Goal: Task Accomplishment & Management: Complete application form

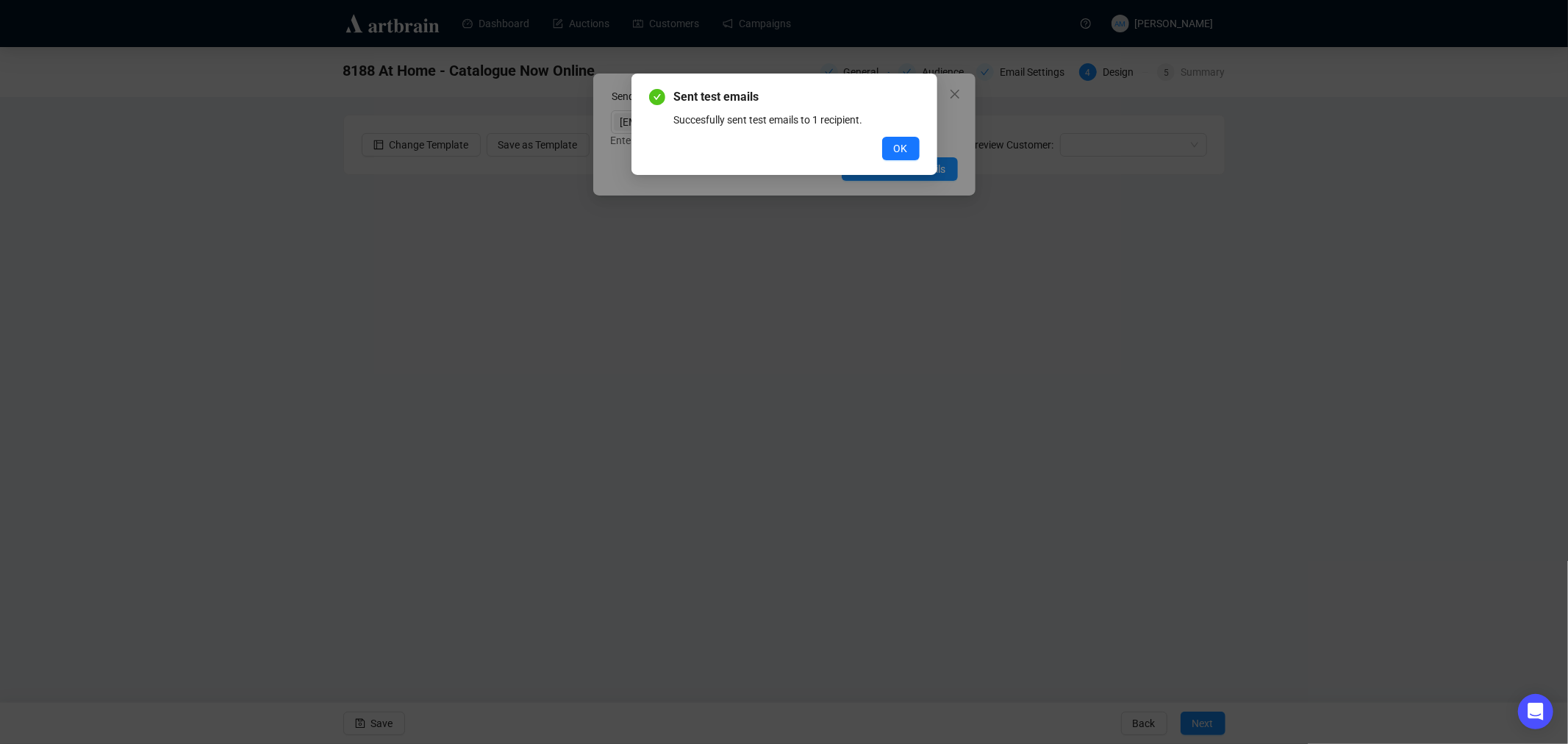
click at [902, 149] on span "OK" at bounding box center [900, 148] width 14 height 16
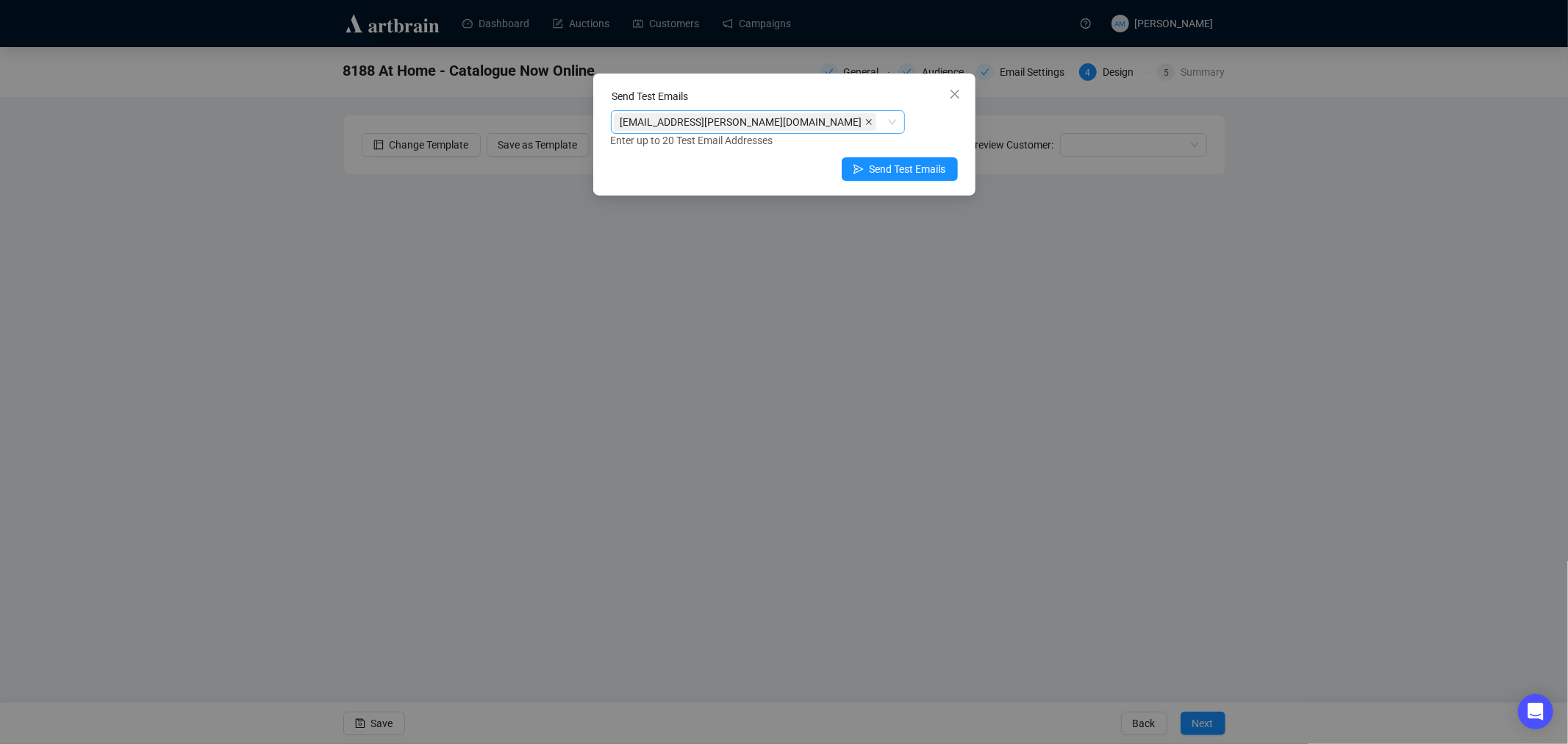
click at [865, 122] on icon "close" at bounding box center [868, 122] width 7 height 7
click at [745, 121] on div at bounding box center [750, 122] width 273 height 21
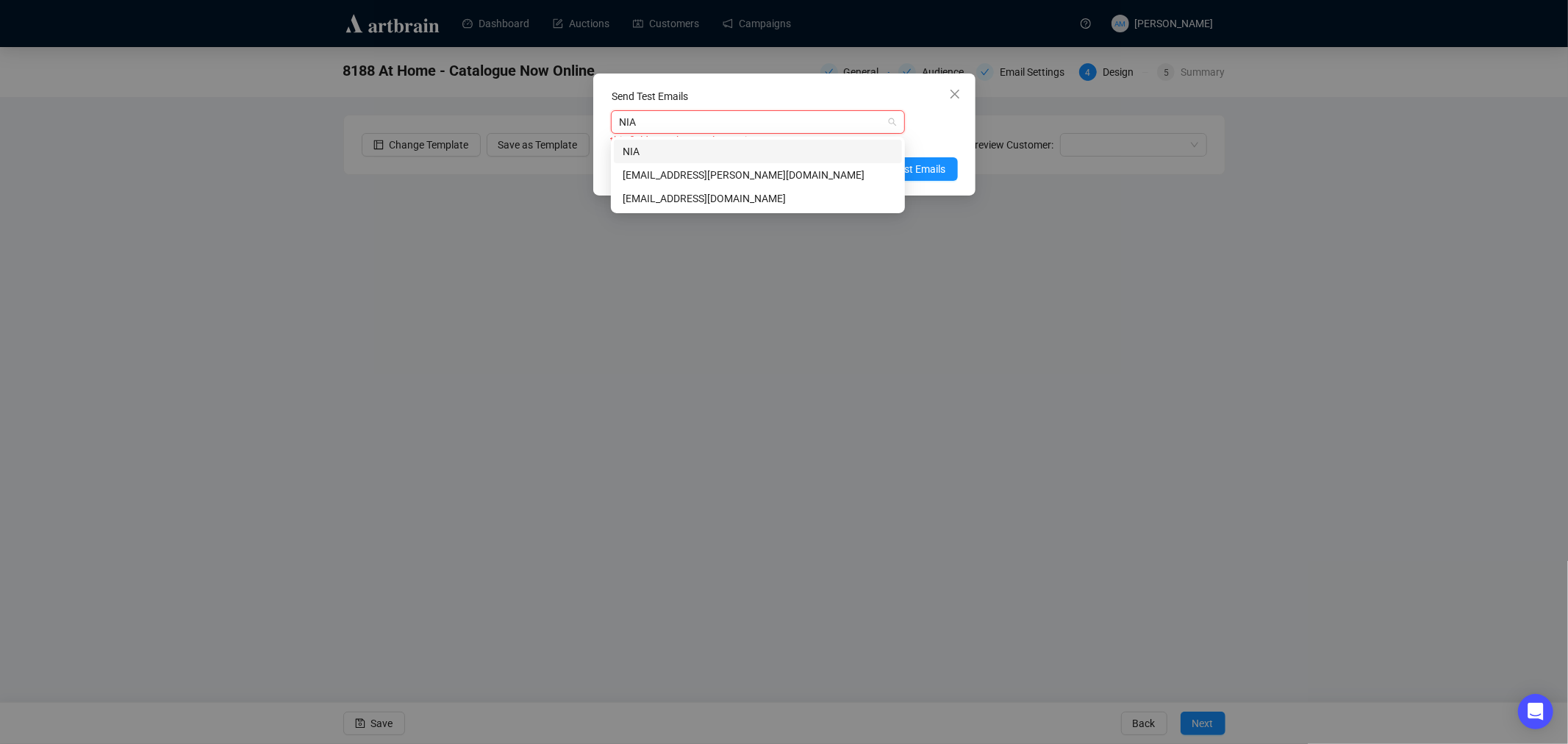
type input "NIAM"
click at [697, 171] on div "[EMAIL_ADDRESS][PERSON_NAME][DOMAIN_NAME]" at bounding box center [758, 175] width 270 height 16
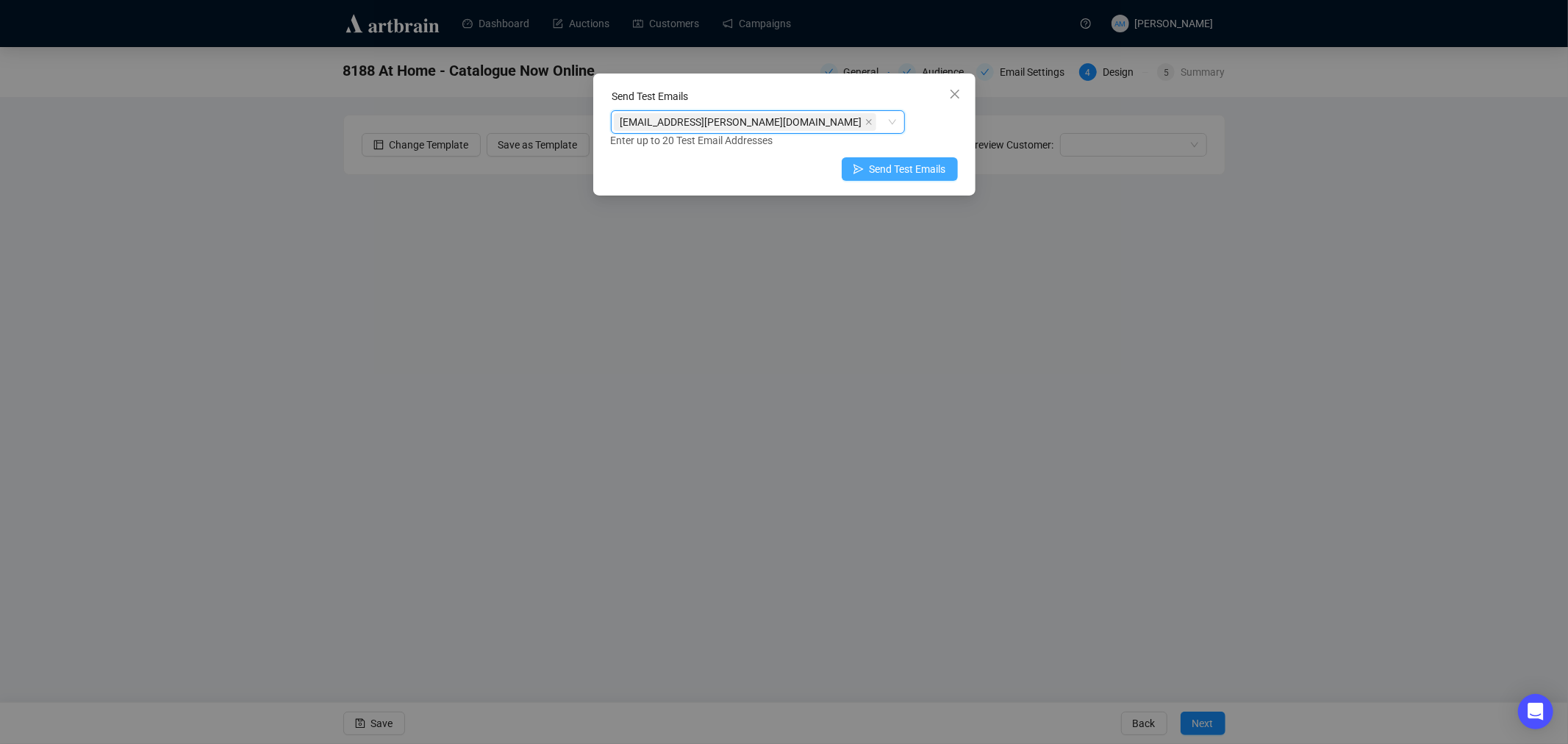
drag, startPoint x: 941, startPoint y: 120, endPoint x: 916, endPoint y: 169, distance: 55.0
click at [941, 120] on div "[EMAIL_ADDRESS][PERSON_NAME][DOMAIN_NAME] [EMAIL_ADDRESS][PERSON_NAME][DOMAIN_N…" at bounding box center [784, 129] width 347 height 38
click at [912, 168] on span "Send Test Emails" at bounding box center [907, 169] width 76 height 16
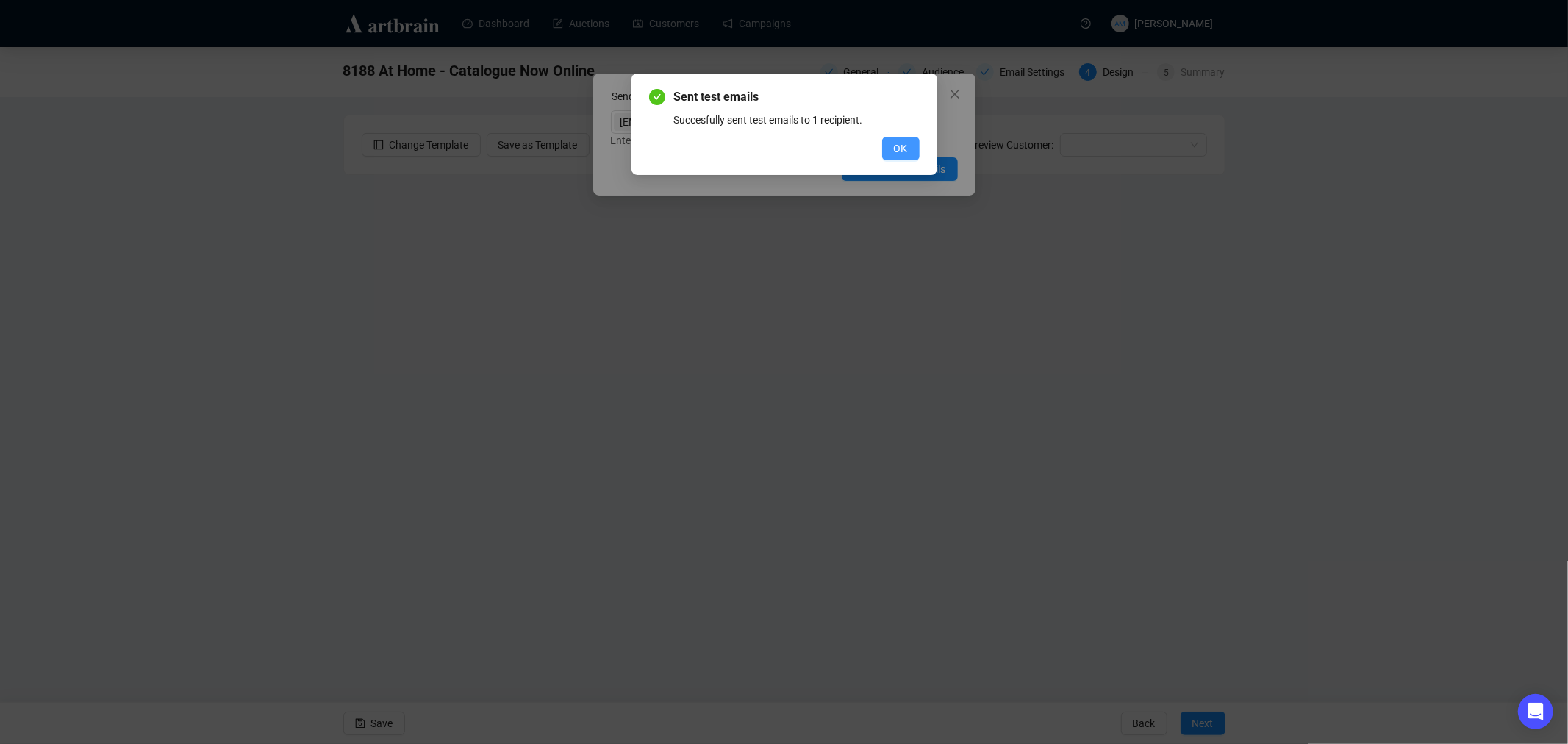
click at [897, 145] on span "OK" at bounding box center [900, 148] width 14 height 16
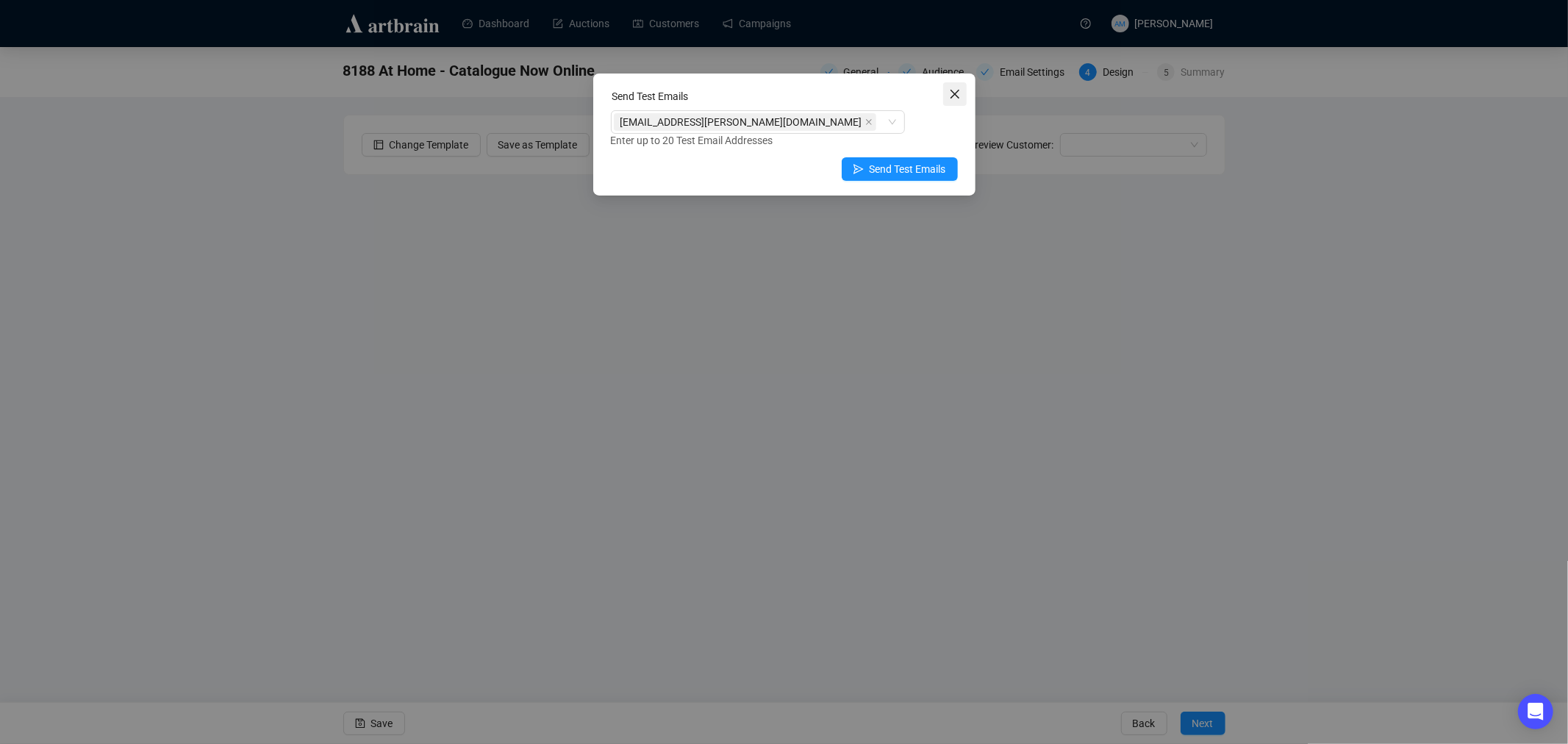
click at [953, 94] on icon "close" at bounding box center [954, 94] width 9 height 9
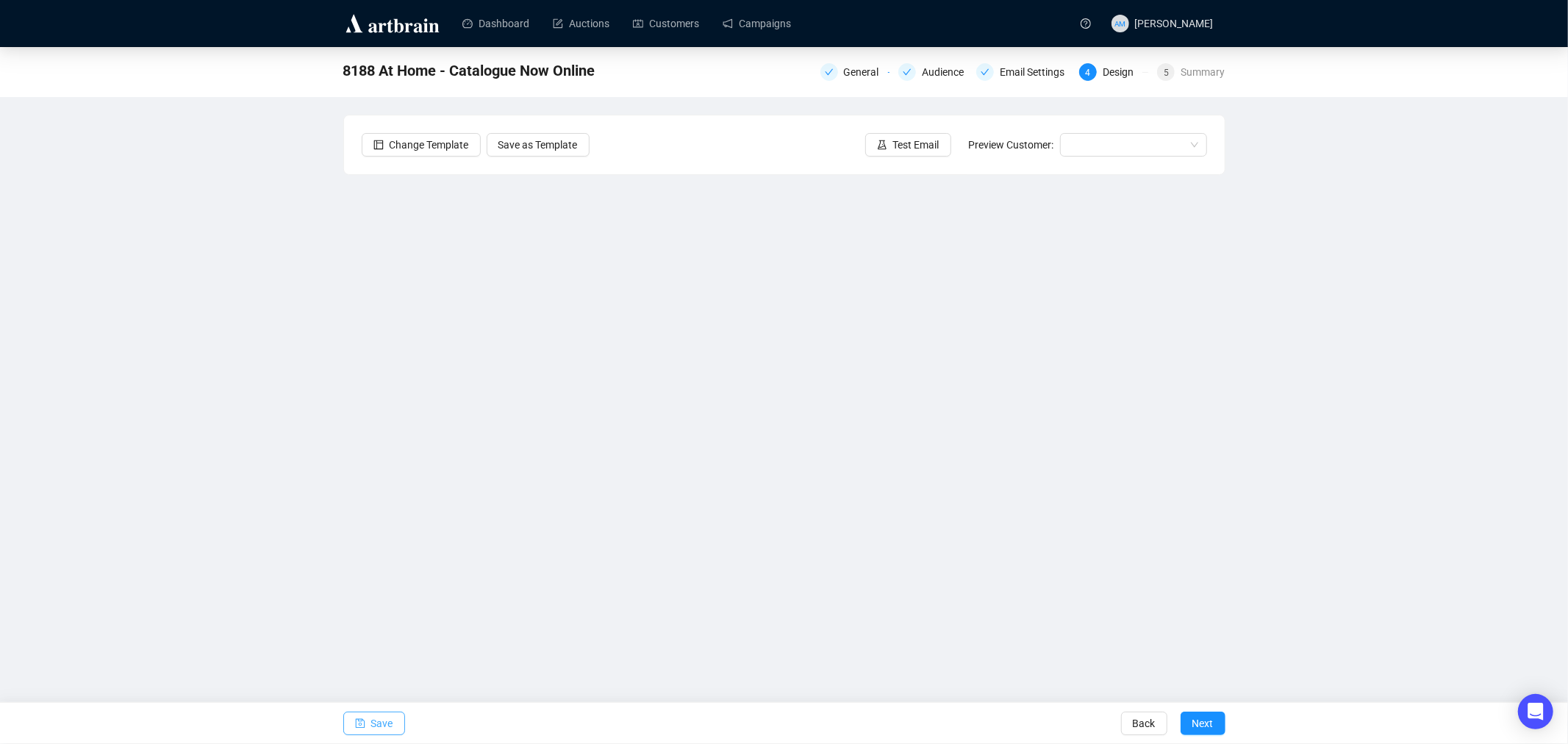
click at [378, 719] on span "Save" at bounding box center [382, 724] width 22 height 42
click at [1199, 728] on span "Next" at bounding box center [1203, 724] width 22 height 42
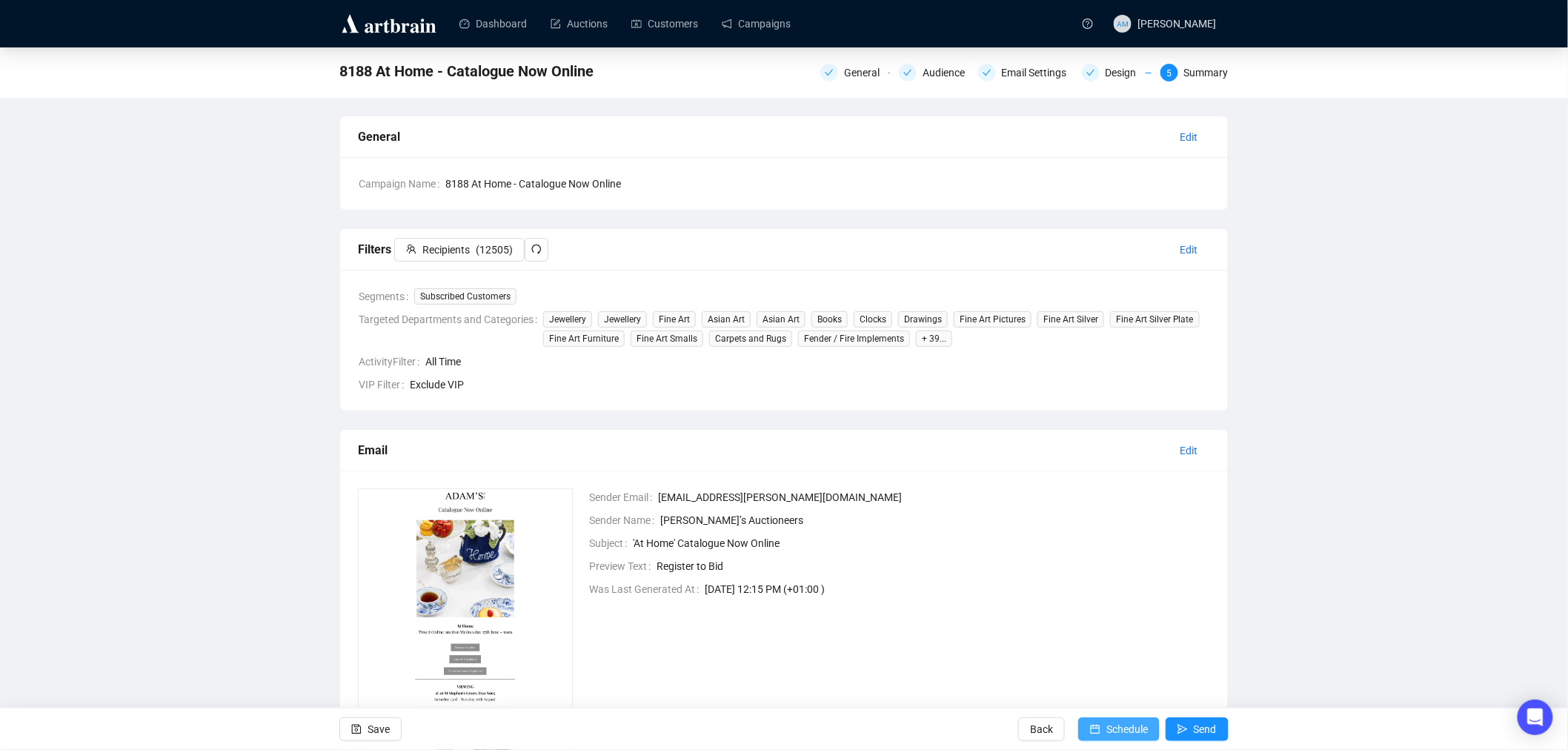
click at [1131, 727] on span "Schedule" at bounding box center [1127, 730] width 42 height 42
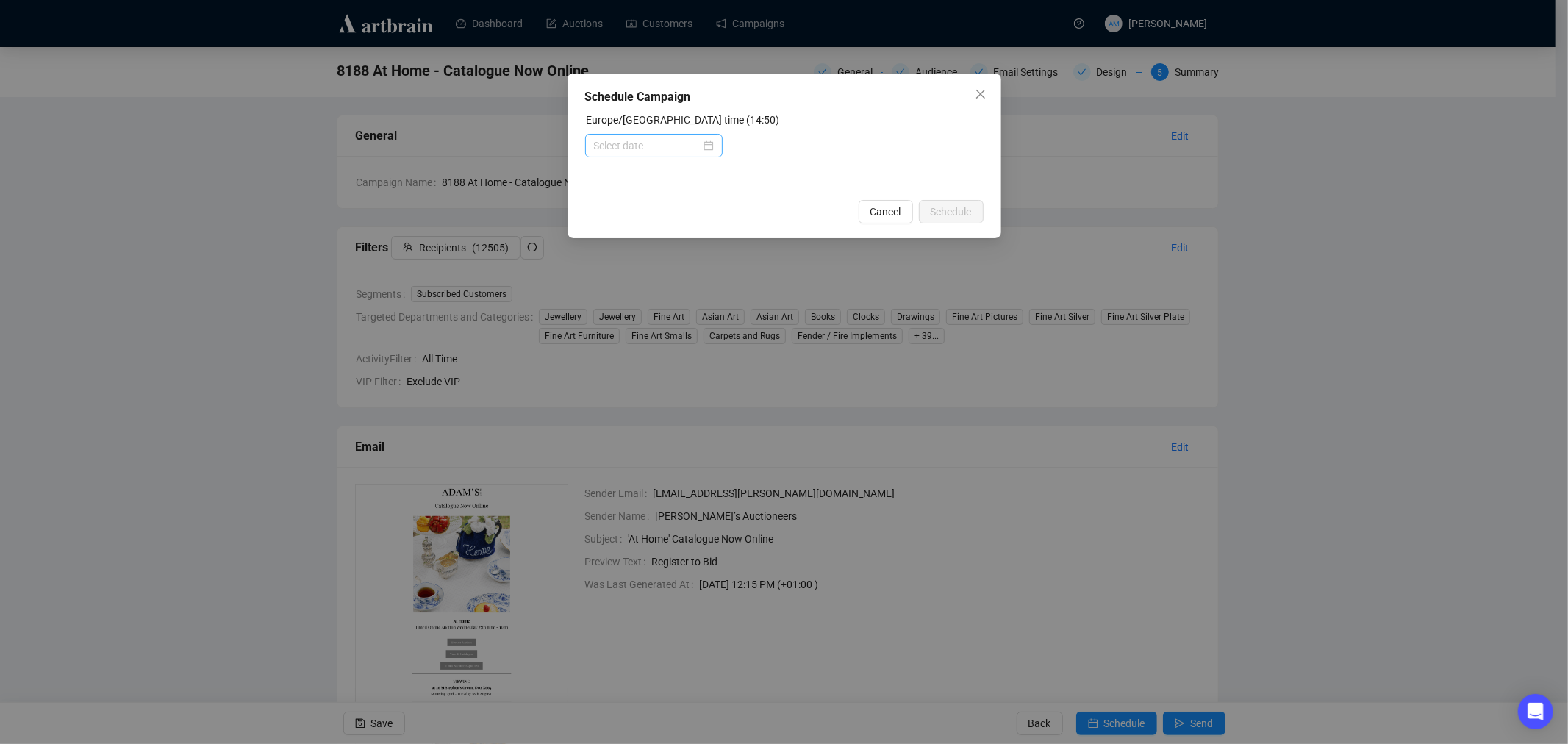
click at [713, 145] on div at bounding box center [654, 146] width 119 height 16
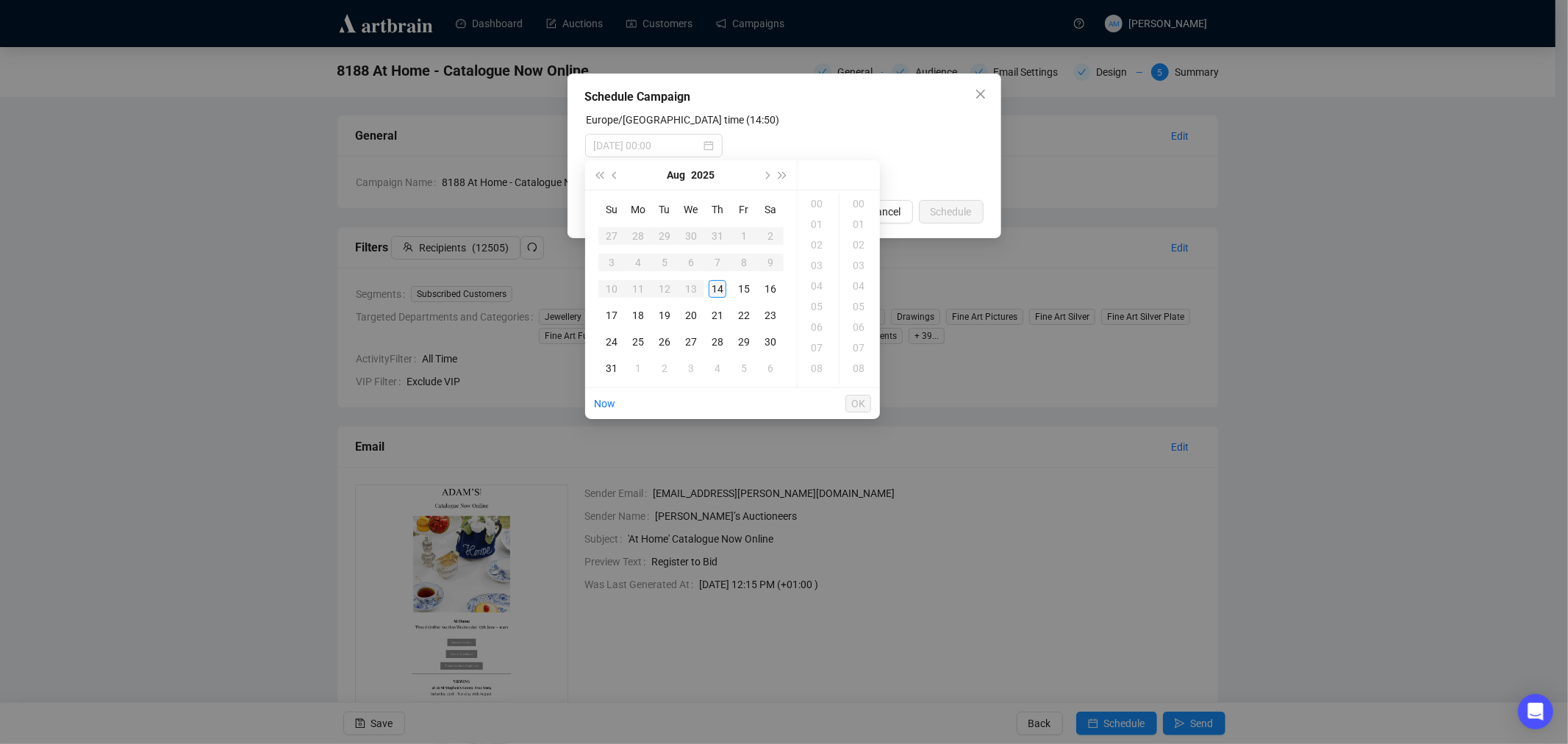
click at [718, 288] on div "14" at bounding box center [717, 288] width 17 height 17
click at [817, 265] on div "18" at bounding box center [817, 266] width 35 height 21
click at [855, 204] on div "00" at bounding box center [860, 204] width 35 height 21
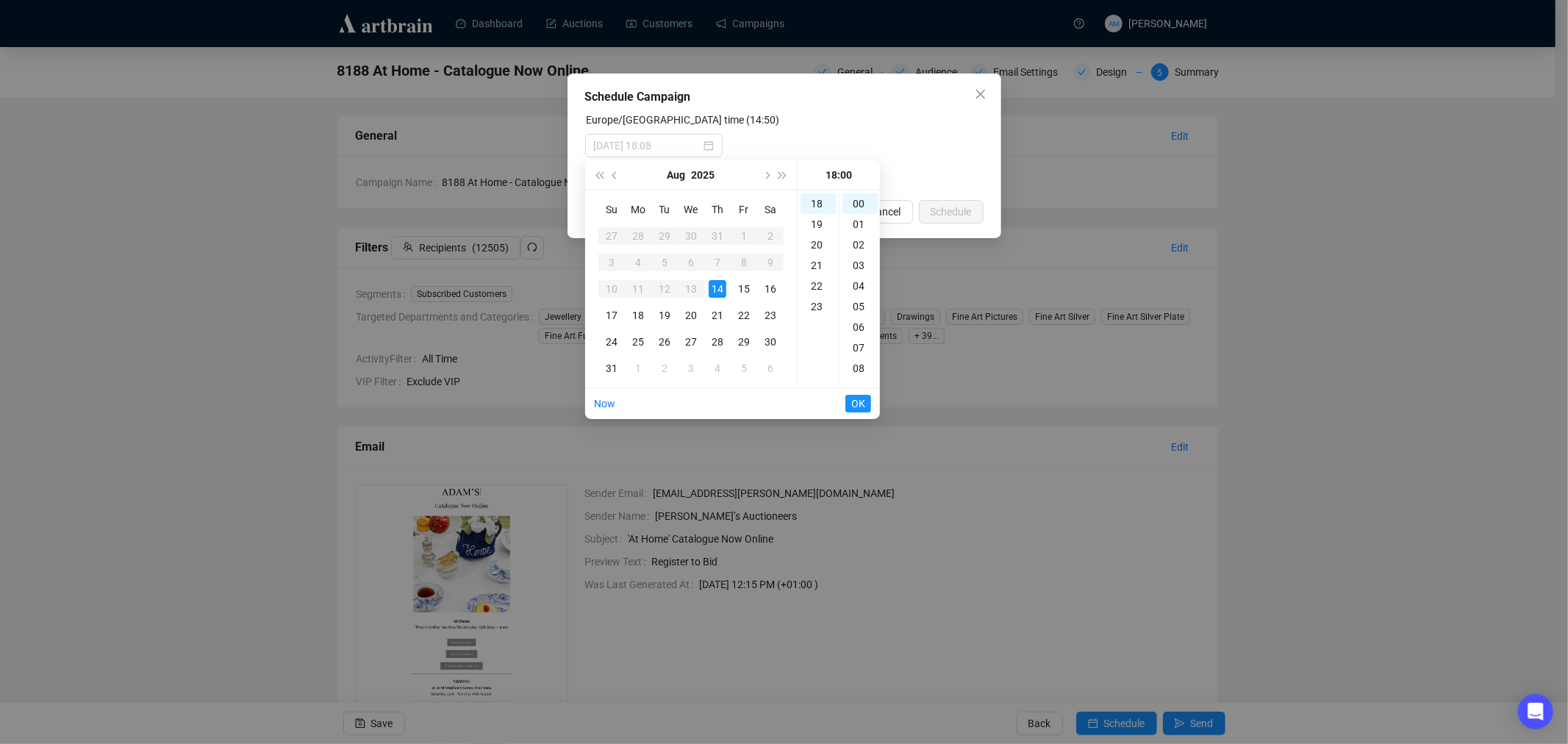
type input "[DATE] 18:00"
click at [853, 400] on span "OK" at bounding box center [858, 404] width 14 height 28
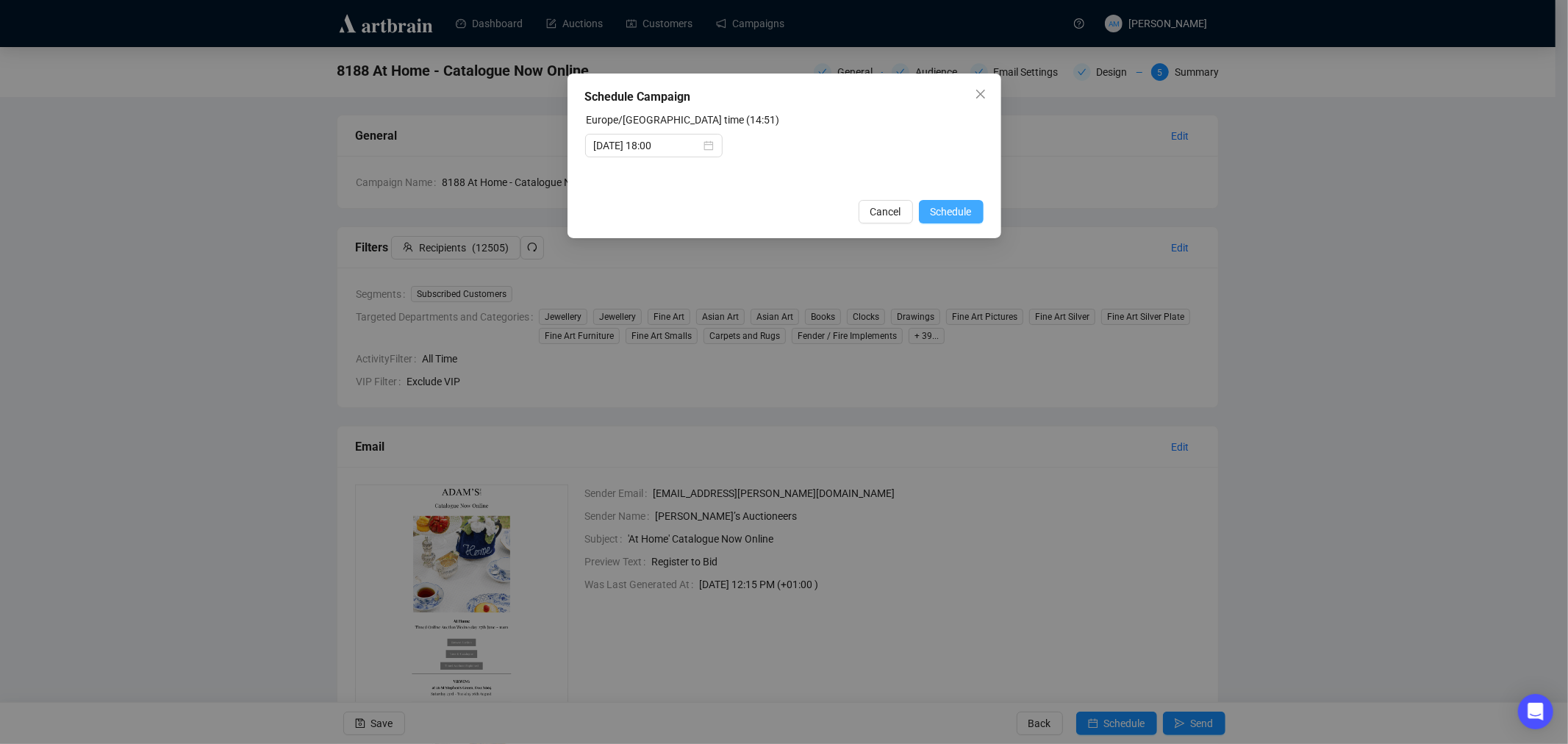
click at [951, 211] on span "Schedule" at bounding box center [952, 211] width 42 height 16
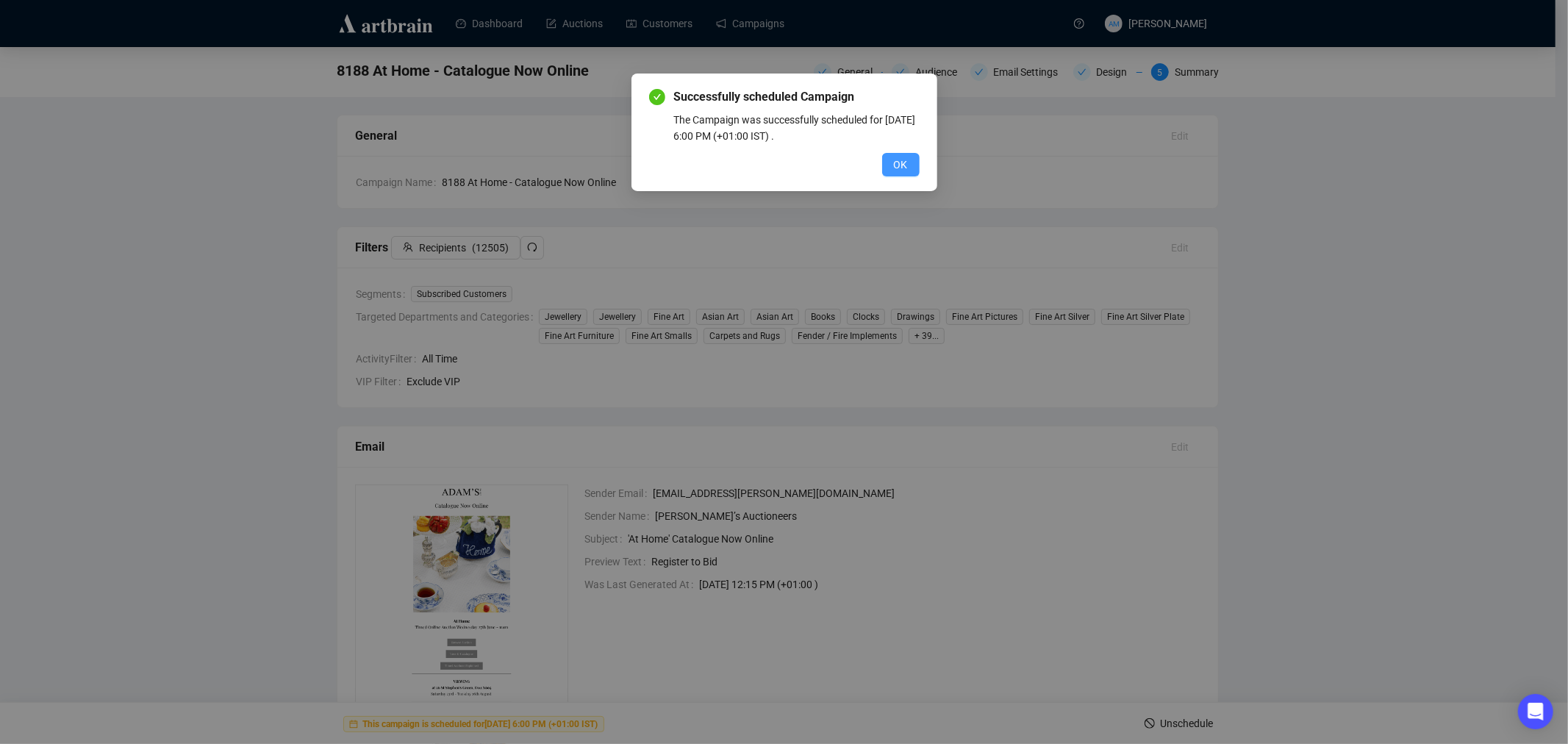
click at [905, 163] on span "OK" at bounding box center [900, 165] width 14 height 16
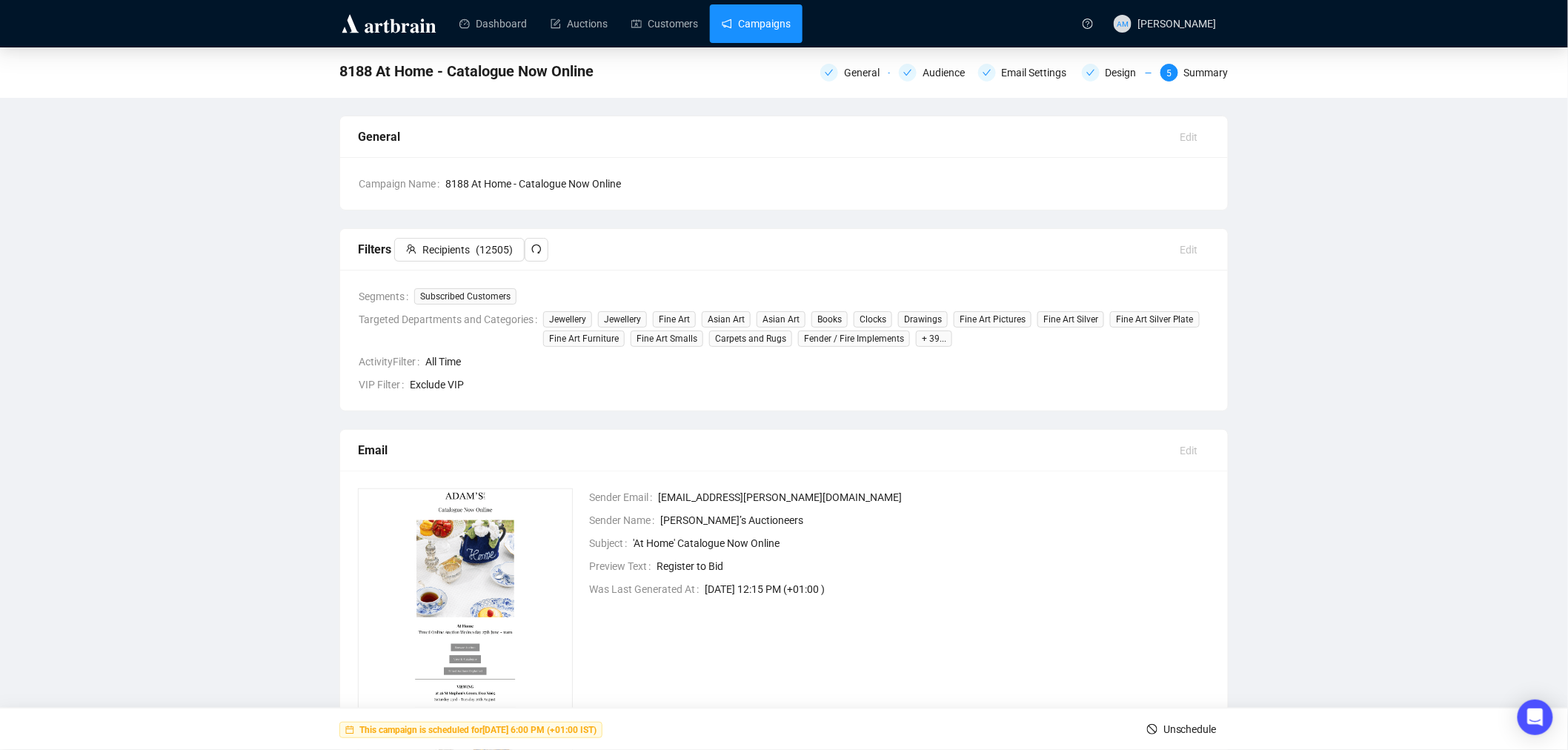
click at [743, 23] on link "Campaigns" at bounding box center [756, 24] width 69 height 38
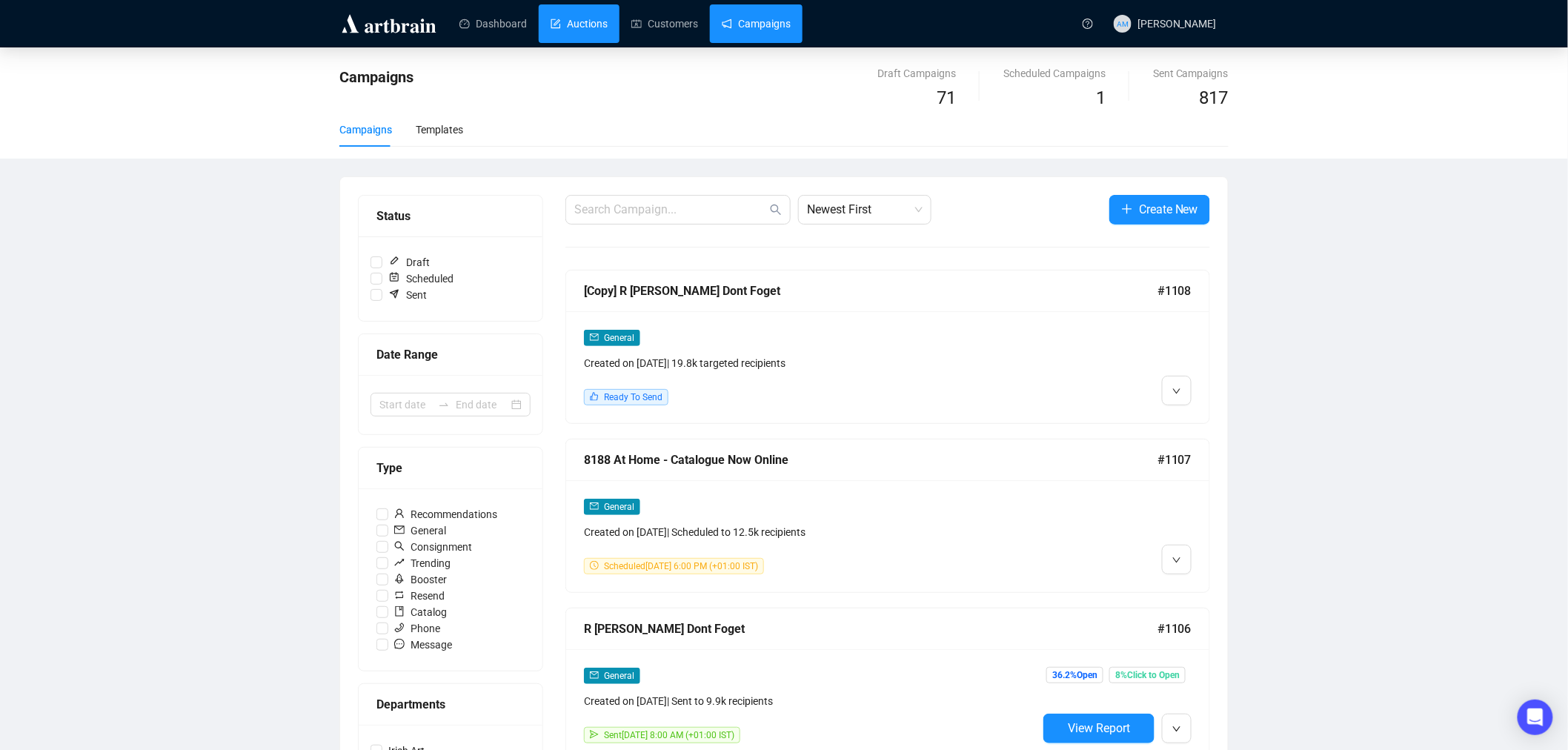
click at [567, 21] on link "Auctions" at bounding box center [579, 24] width 57 height 38
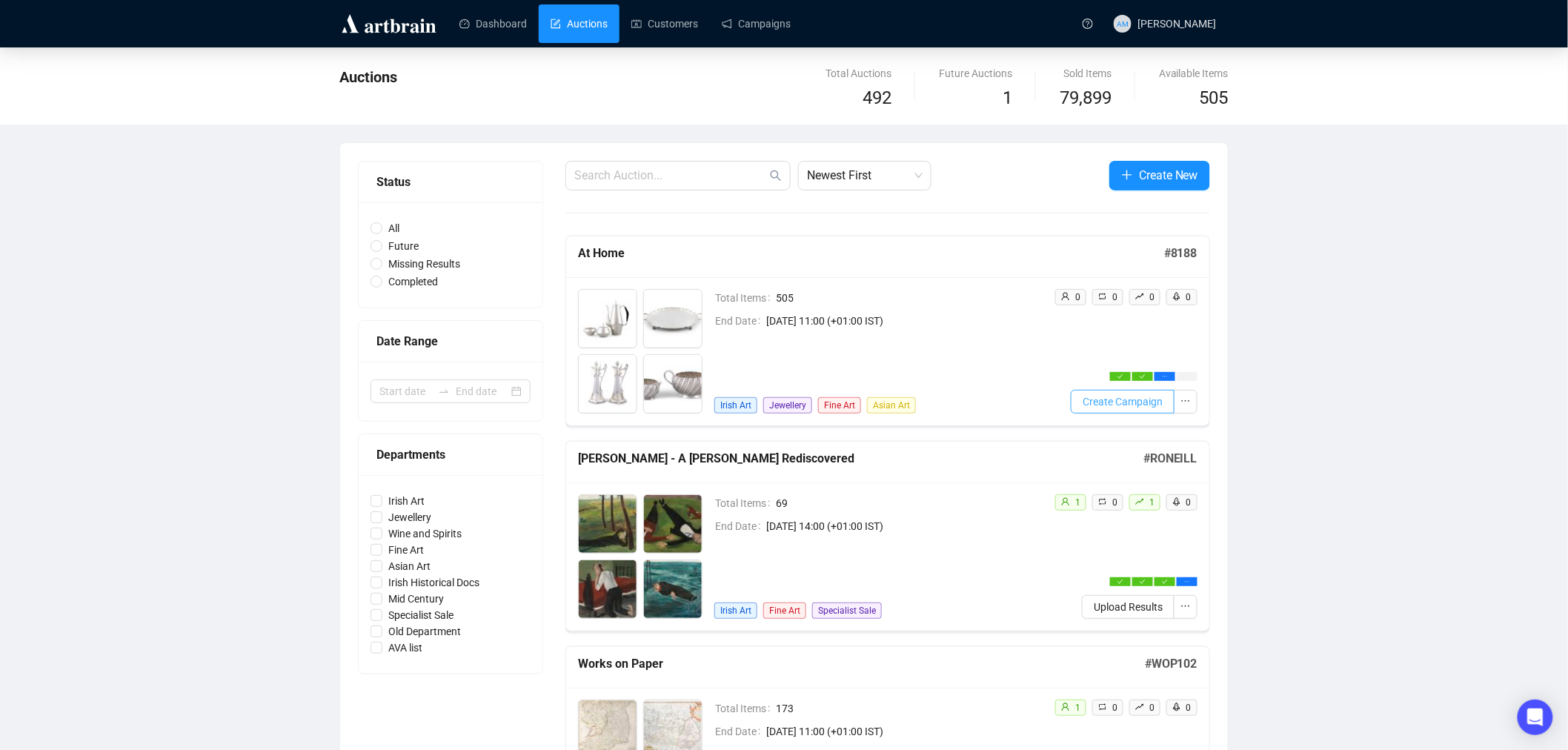
click at [1124, 395] on span "Create Campaign" at bounding box center [1123, 402] width 80 height 17
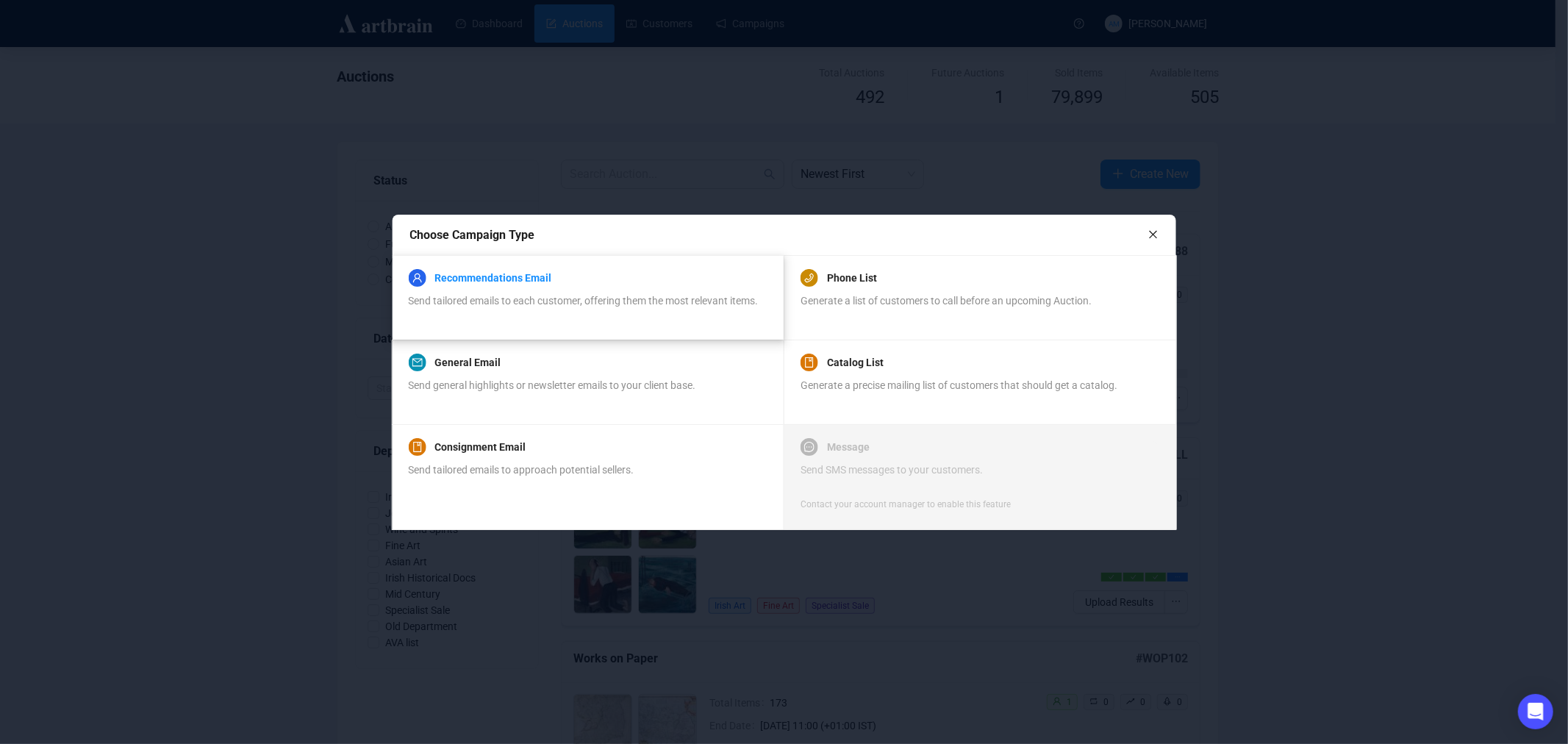
click at [532, 285] on link "Recommendations Email" at bounding box center [493, 278] width 117 height 17
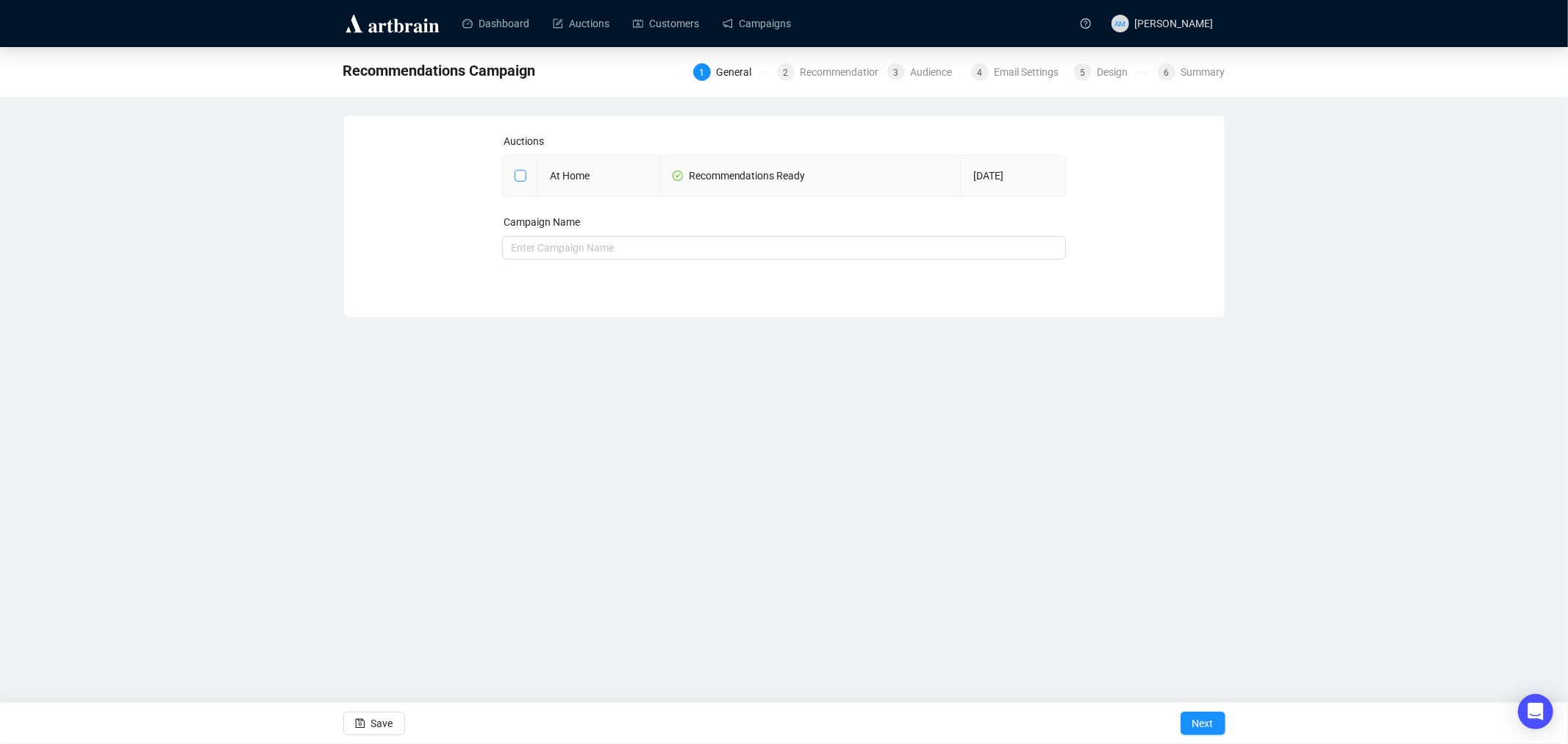
click at [518, 175] on input "checkbox" at bounding box center [519, 175] width 10 height 10
checkbox input "true"
type input "At Home Campaign"
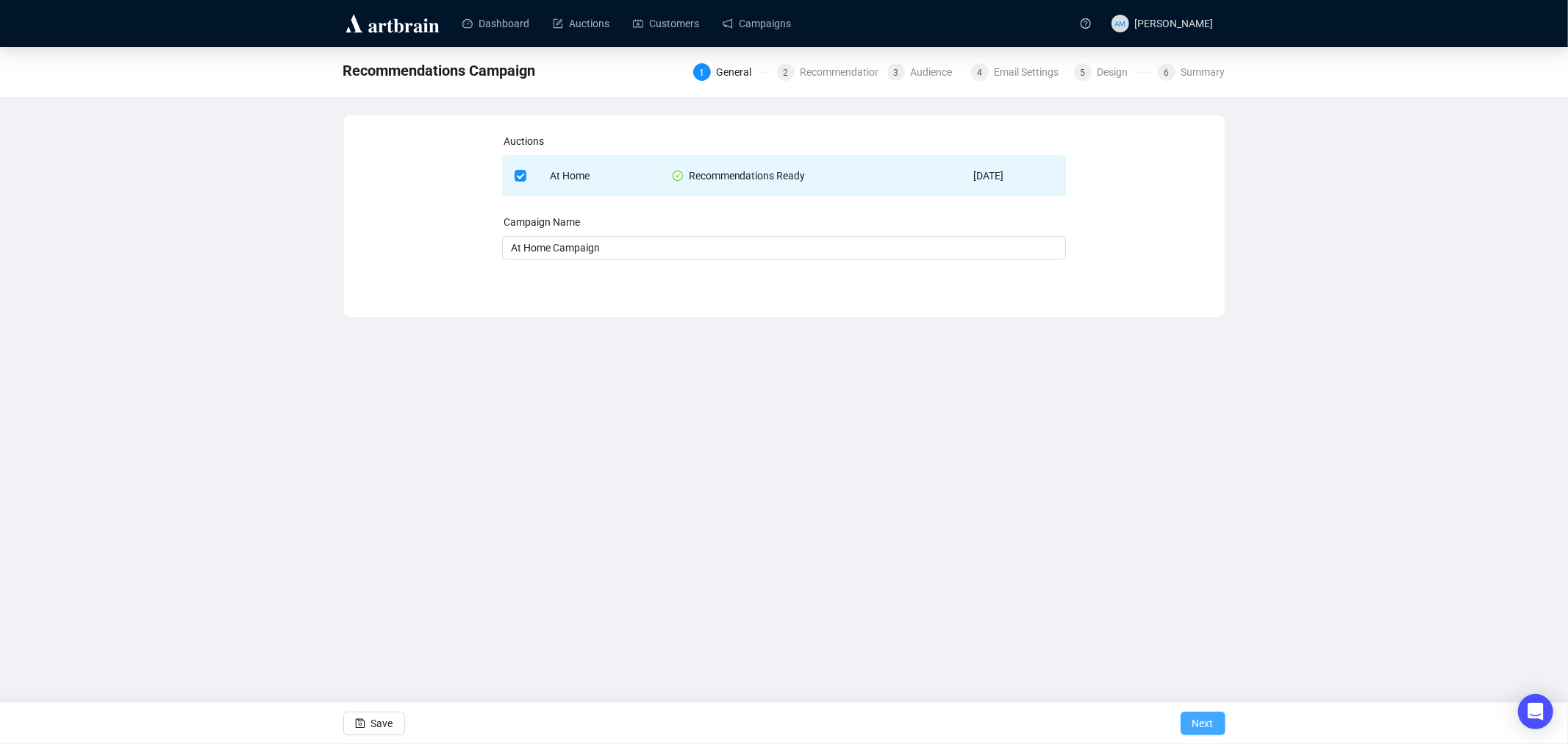
click at [1213, 718] on span "Next" at bounding box center [1203, 724] width 22 height 42
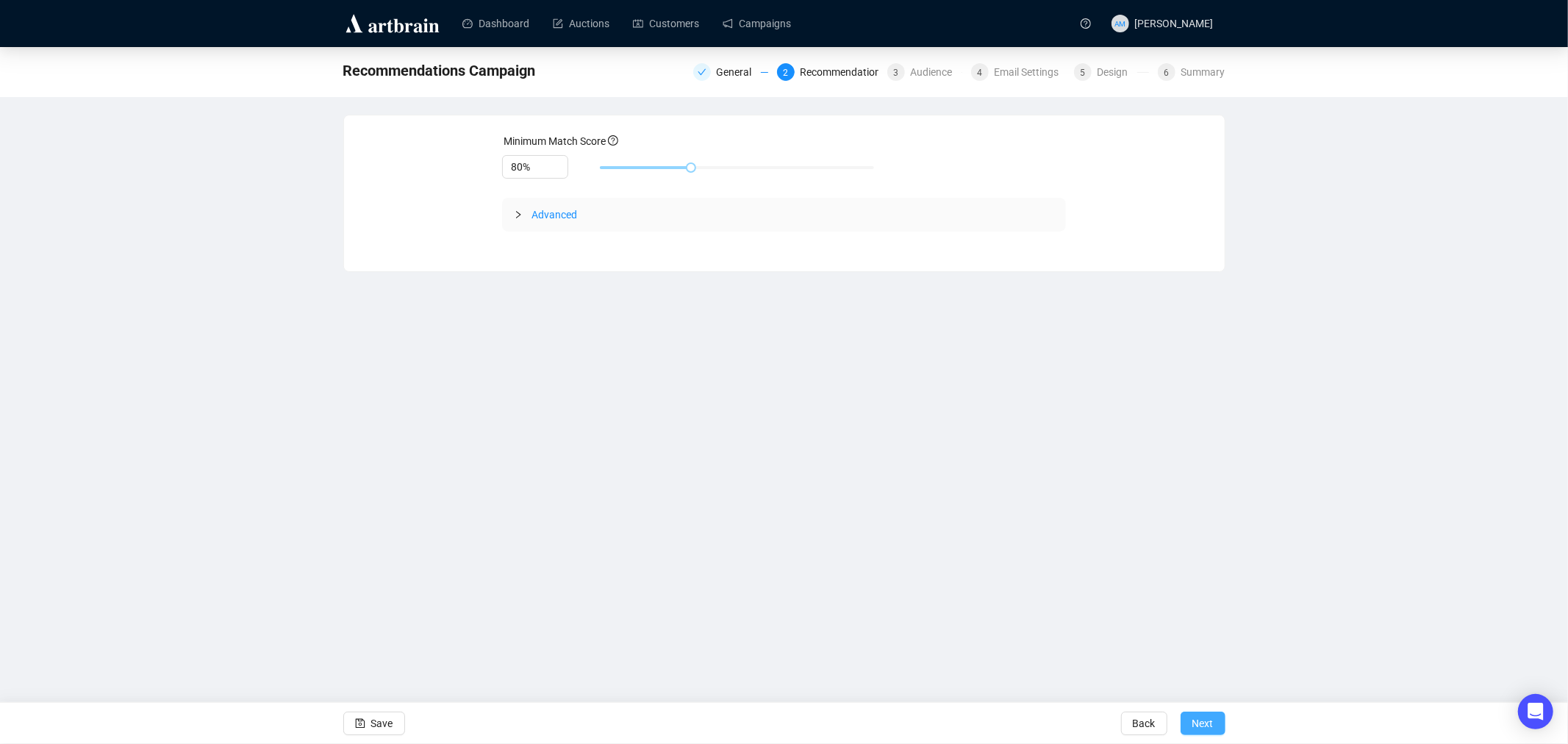
click at [1195, 731] on span "Next" at bounding box center [1203, 724] width 22 height 42
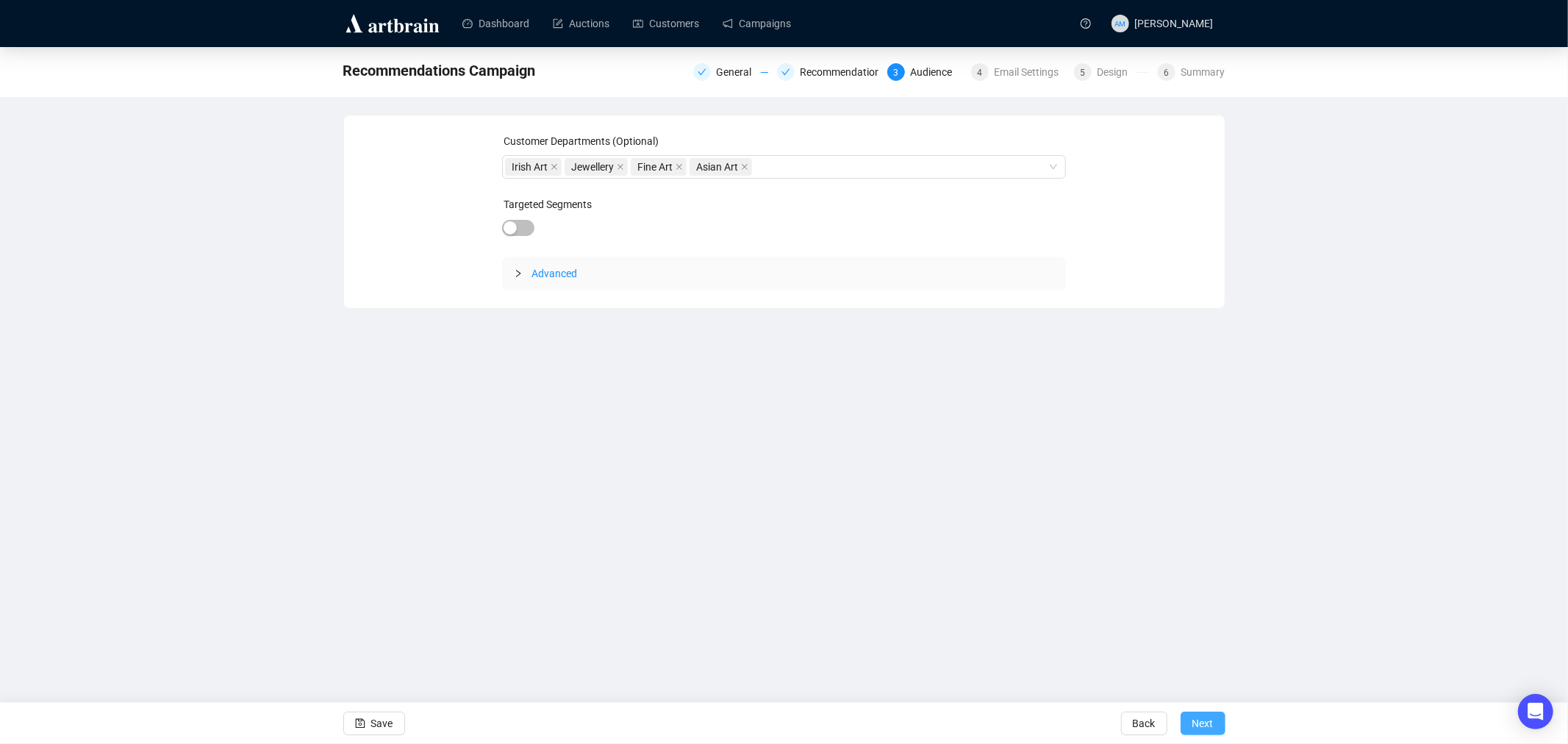
click at [1198, 722] on span "Next" at bounding box center [1203, 724] width 22 height 42
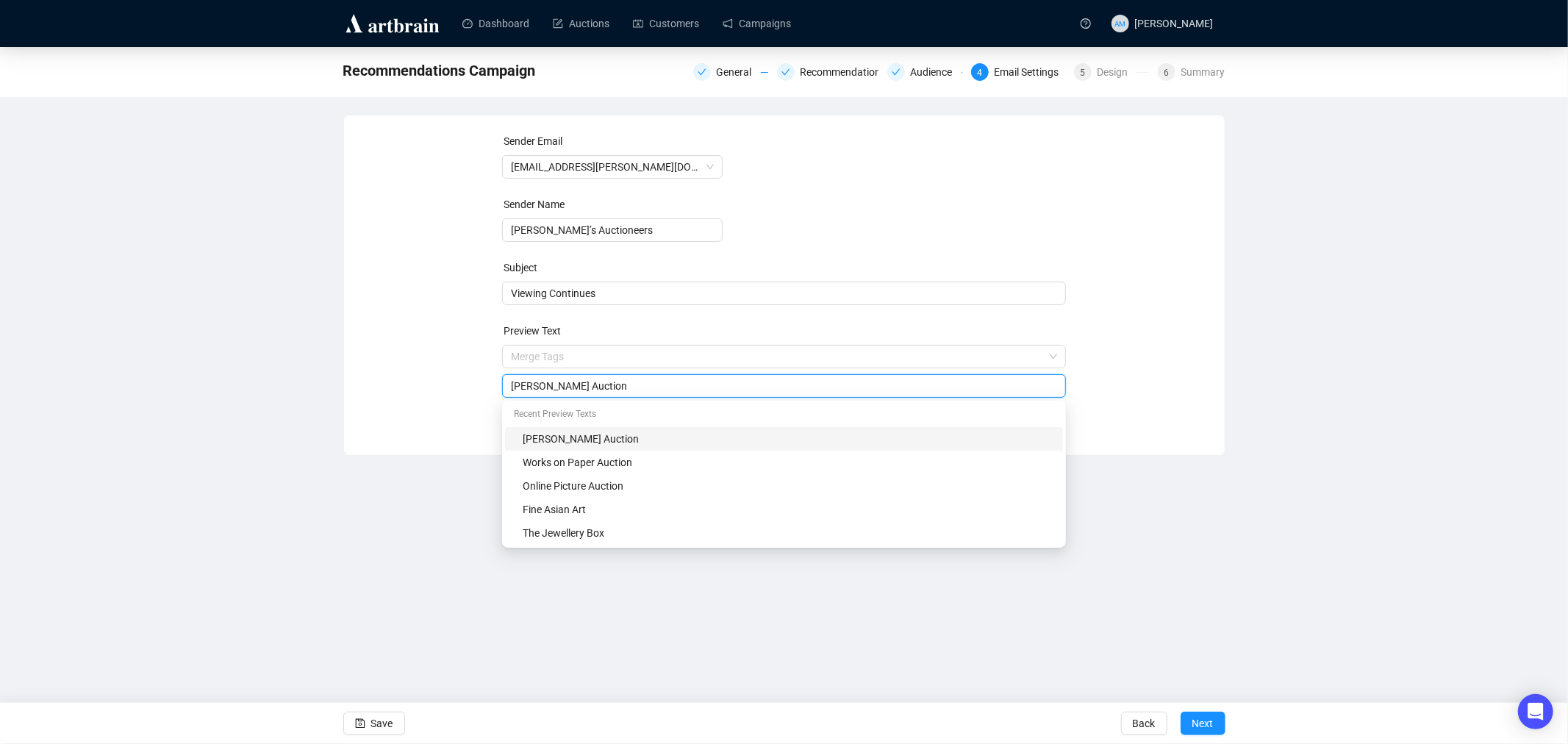
drag, startPoint x: 638, startPoint y: 358, endPoint x: 488, endPoint y: 370, distance: 150.5
click at [488, 370] on div "Sender Email [EMAIL_ADDRESS][PERSON_NAME][DOMAIN_NAME] Sender Name [PERSON_NAME…" at bounding box center [784, 275] width 845 height 282
click at [603, 299] on span "Viewing Continues" at bounding box center [784, 294] width 564 height 12
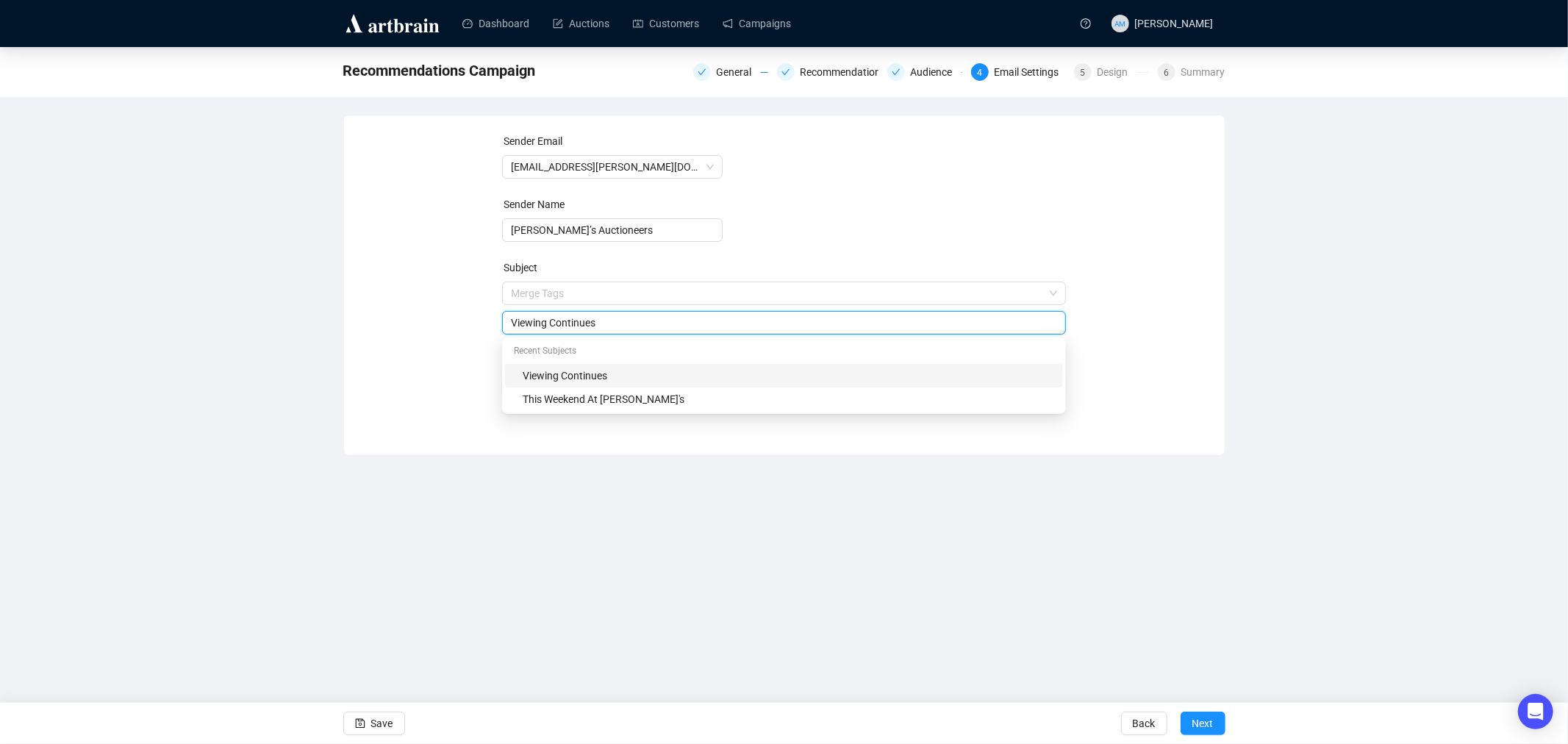
drag, startPoint x: 601, startPoint y: 328, endPoint x: 455, endPoint y: 327, distance: 146.0
click at [455, 327] on div "Sender Email [EMAIL_ADDRESS][PERSON_NAME][DOMAIN_NAME] Sender Name [PERSON_NAME…" at bounding box center [784, 275] width 845 height 282
type input "'At Home' Auction"
click at [469, 332] on div "Sender Email [EMAIL_ADDRESS][PERSON_NAME][DOMAIN_NAME] Sender Name [PERSON_NAME…" at bounding box center [784, 275] width 845 height 282
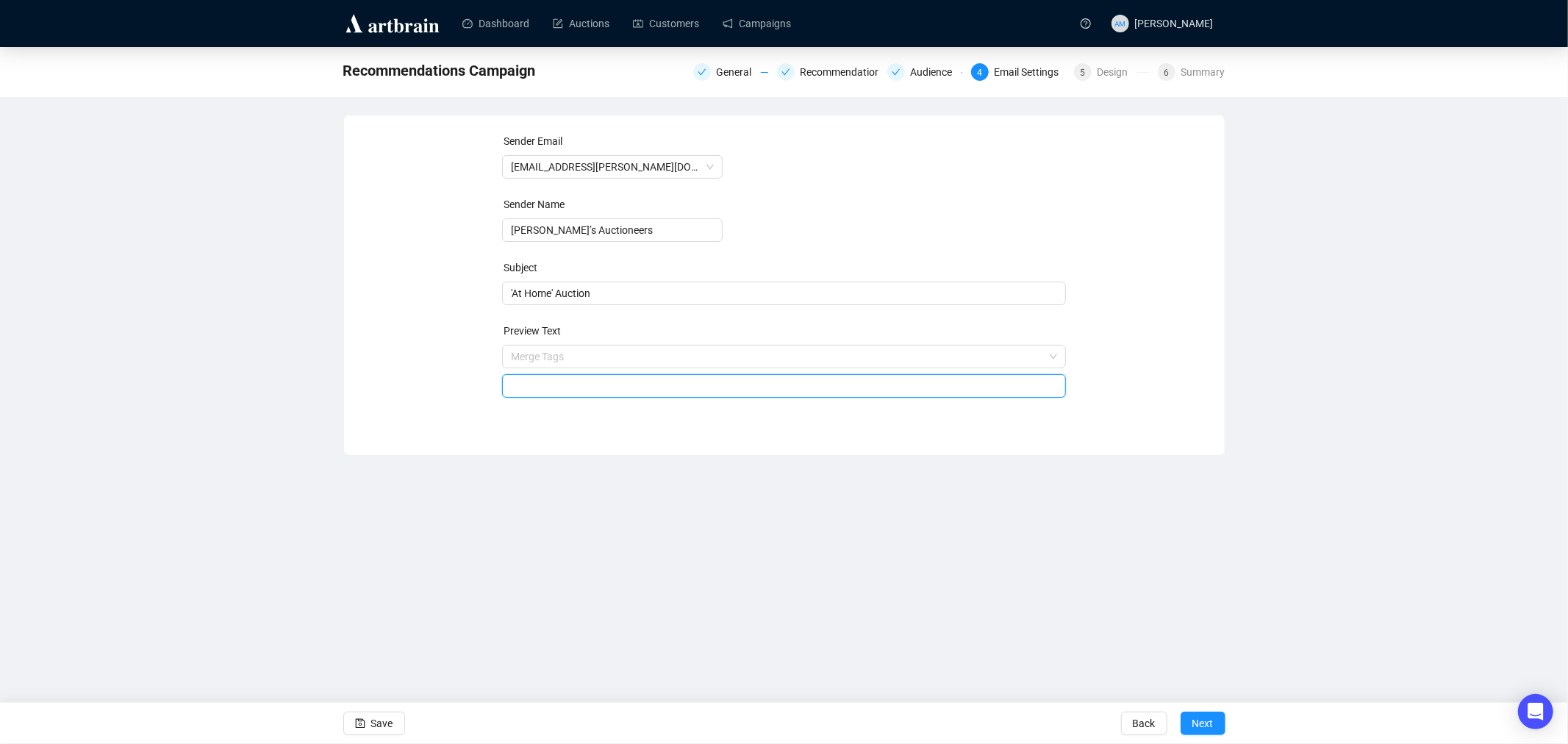
click at [538, 385] on input "search" at bounding box center [784, 385] width 546 height 22
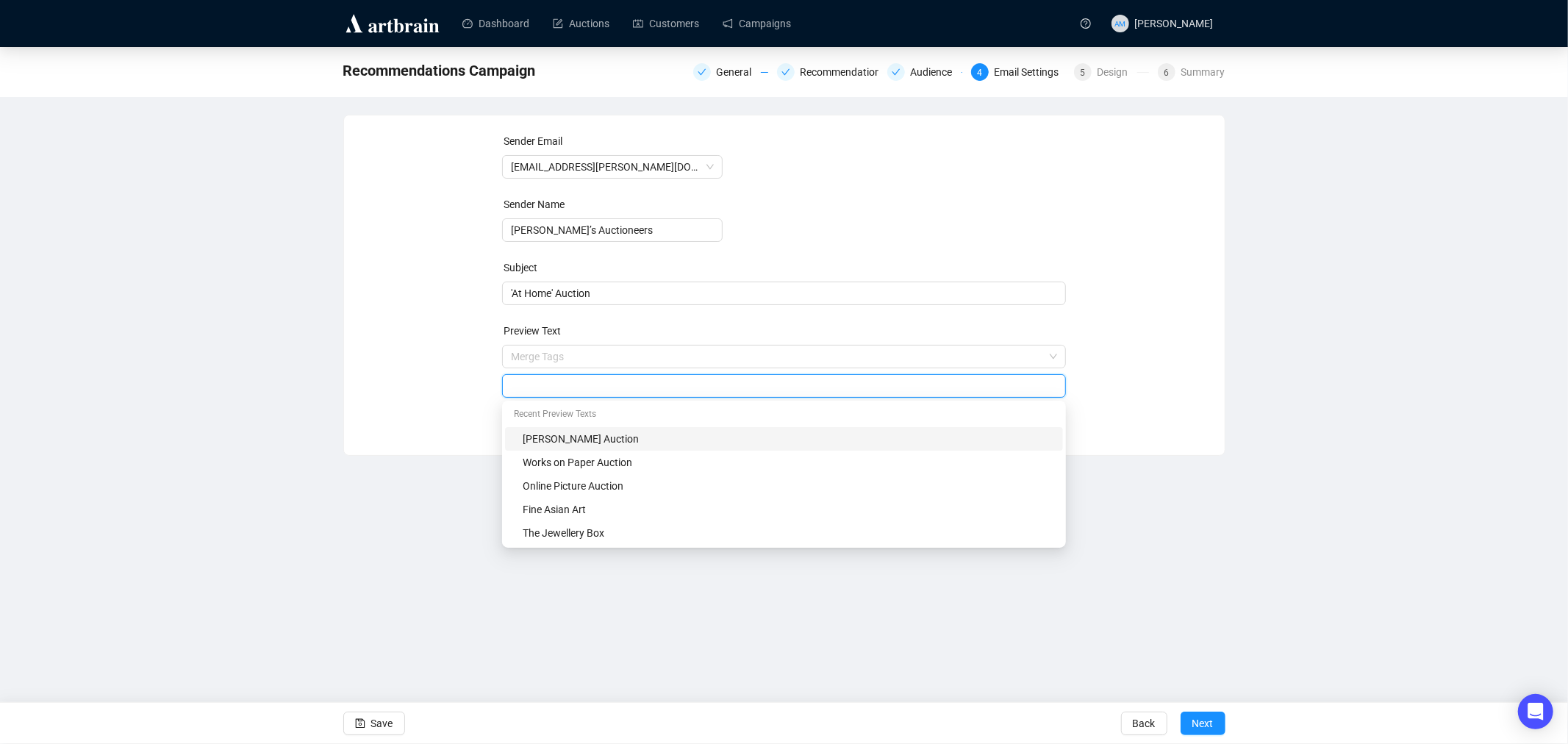
click at [344, 376] on div "Sender Email [EMAIL_ADDRESS][PERSON_NAME][DOMAIN_NAME] Sender Name [PERSON_NAME…" at bounding box center [784, 274] width 881 height 318
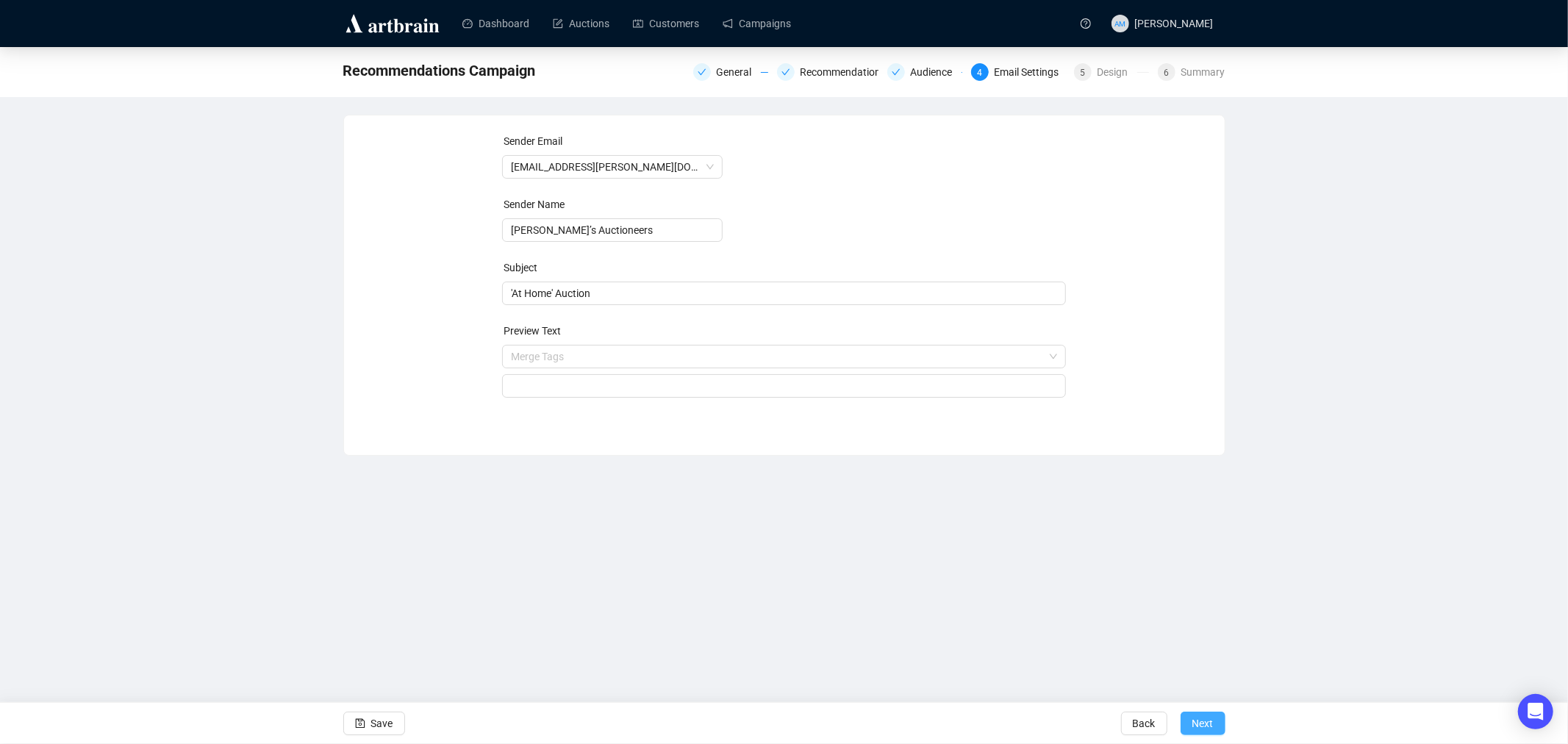
click at [1203, 721] on span "Next" at bounding box center [1203, 724] width 22 height 42
click at [545, 357] on input "search" at bounding box center [777, 356] width 532 height 22
click at [447, 357] on div "Sender Email [EMAIL_ADDRESS][PERSON_NAME][DOMAIN_NAME] Sender Name [PERSON_NAME…" at bounding box center [784, 275] width 845 height 282
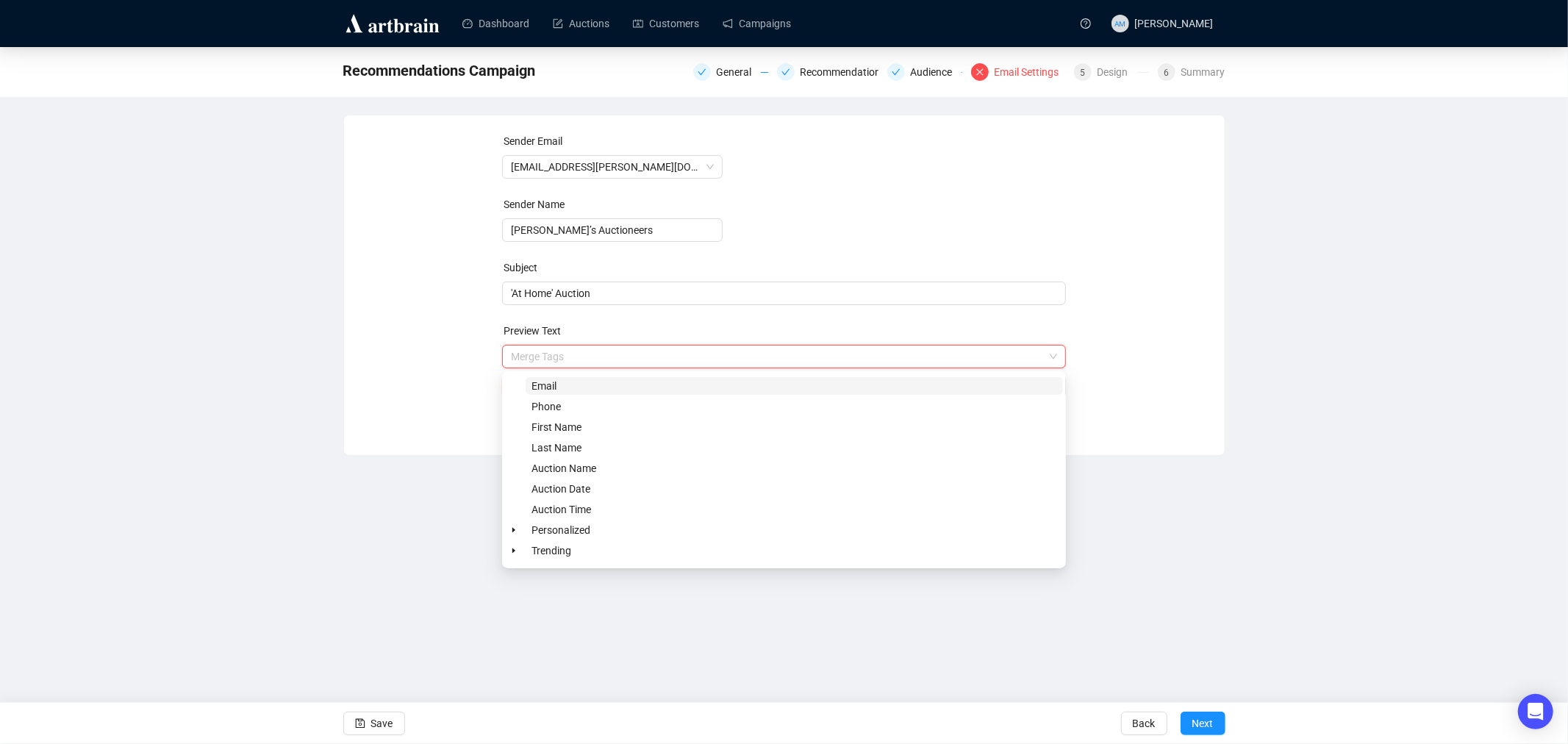
click at [532, 355] on input "search" at bounding box center [777, 356] width 532 height 22
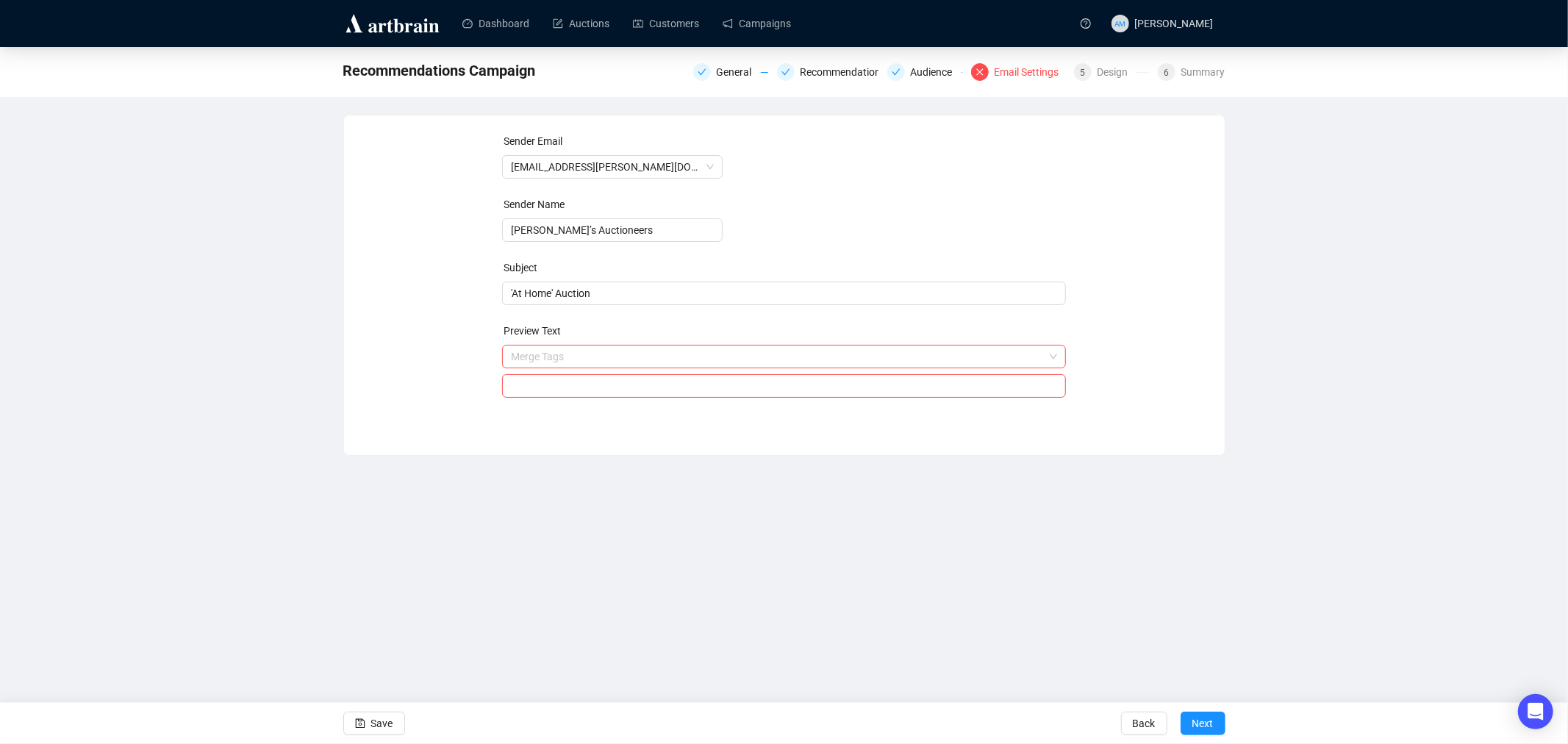
click at [476, 367] on div "Sender Email [EMAIL_ADDRESS][PERSON_NAME][DOMAIN_NAME] Sender Name [PERSON_NAME…" at bounding box center [784, 275] width 845 height 282
click at [535, 393] on input "search" at bounding box center [784, 385] width 546 height 22
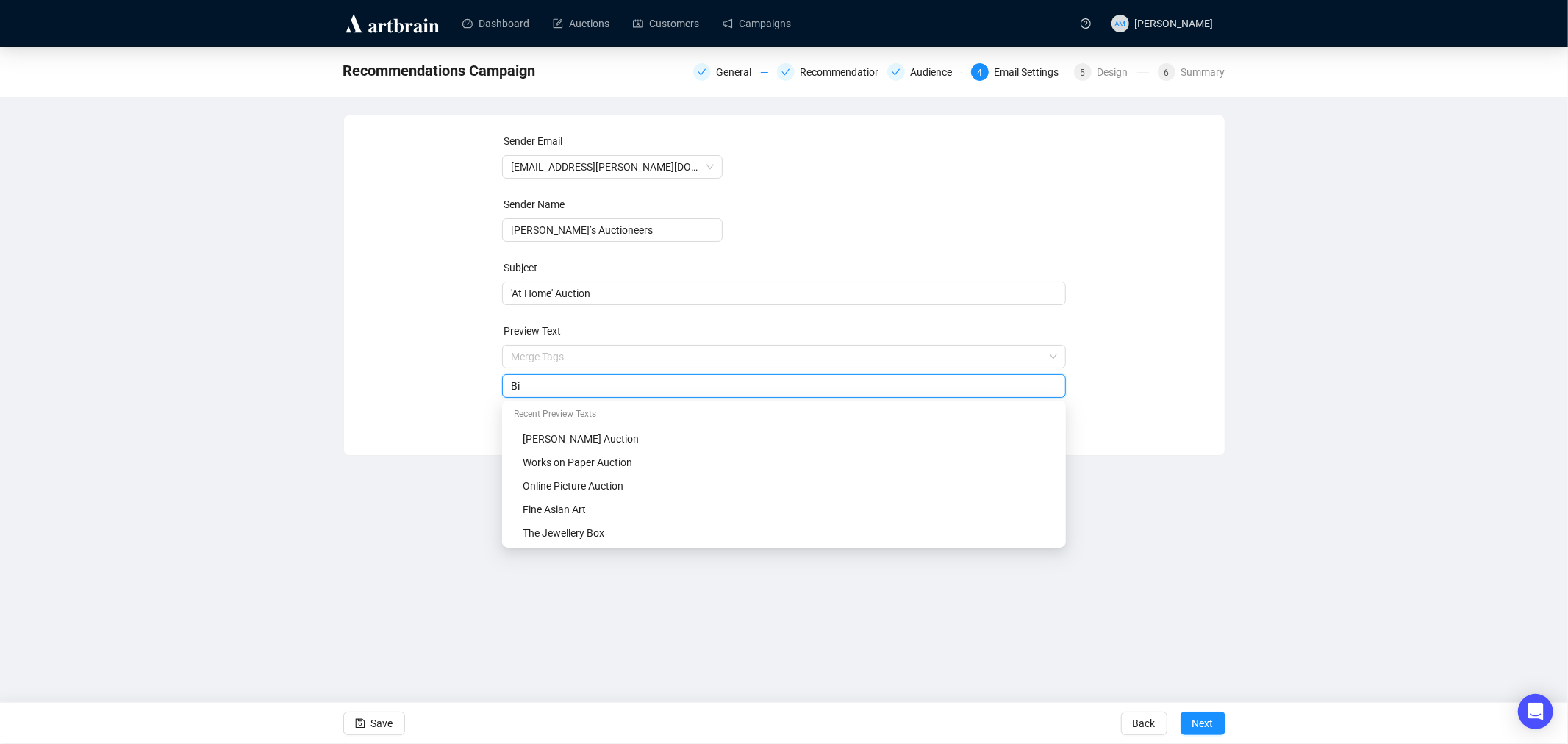
type input "B"
type input "Register to Bid [DATE]"
click at [326, 354] on div "Recommendations Campaign General Recommendations Audience 4 Email Settings 5 De…" at bounding box center [784, 251] width 1568 height 409
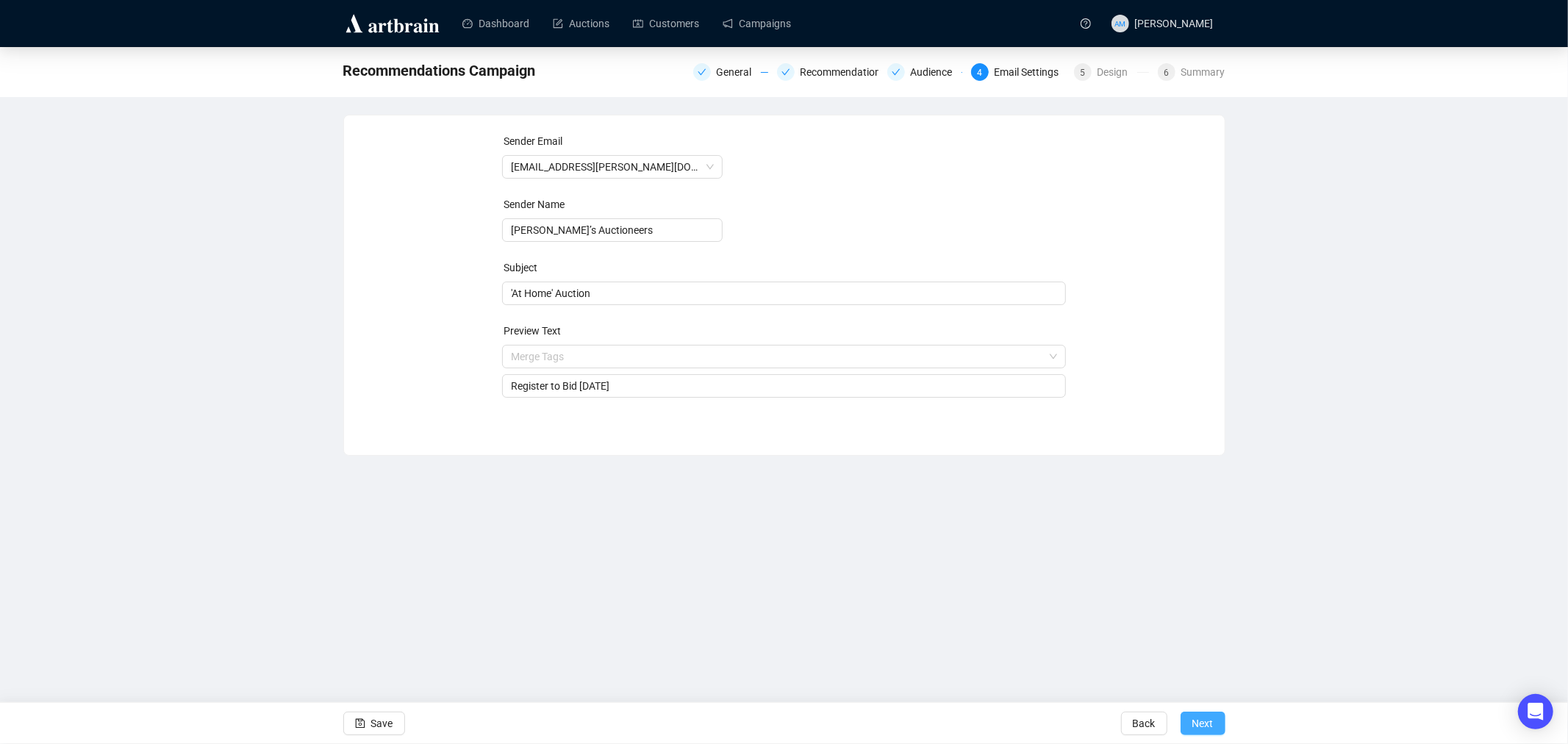
click at [1203, 714] on span "Next" at bounding box center [1203, 724] width 22 height 42
